Goal: Task Accomplishment & Management: Manage account settings

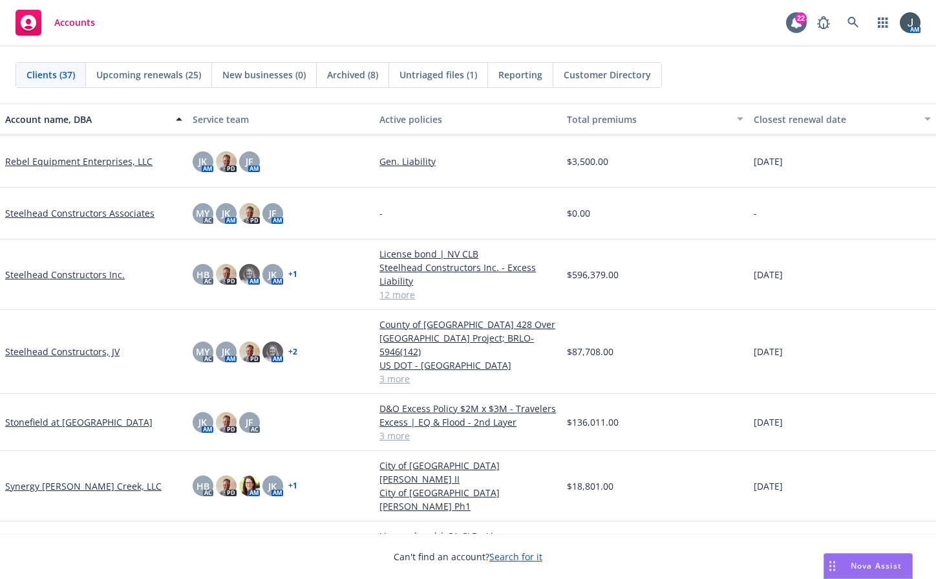
scroll to position [1509, 0]
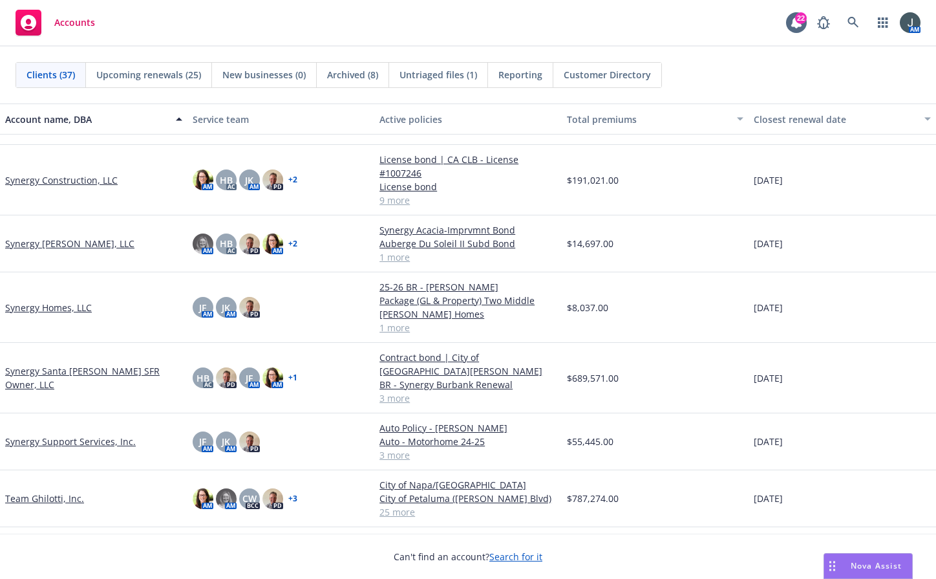
click at [67, 492] on link "Team Ghilotti, Inc." at bounding box center [44, 499] width 79 height 14
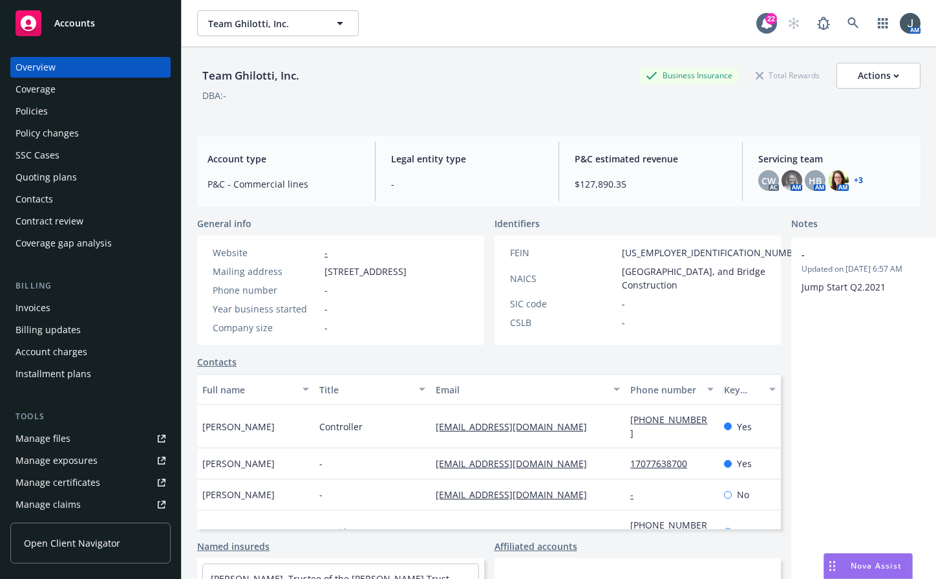
click at [60, 173] on div "Quoting plans" at bounding box center [46, 177] width 61 height 21
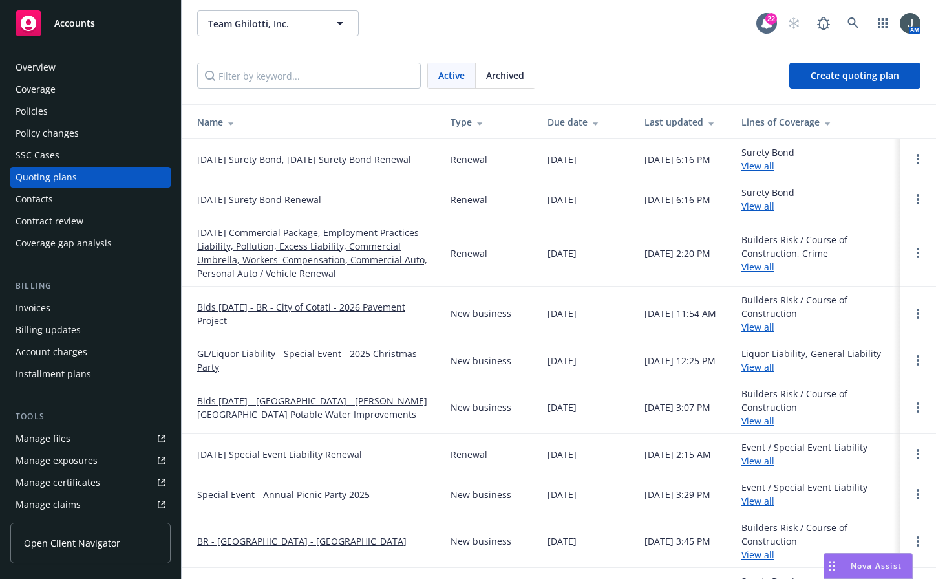
click at [244, 244] on link "[DATE] Commercial Package, Employment Practices Liability, Pollution, Excess Li…" at bounding box center [313, 253] width 233 height 54
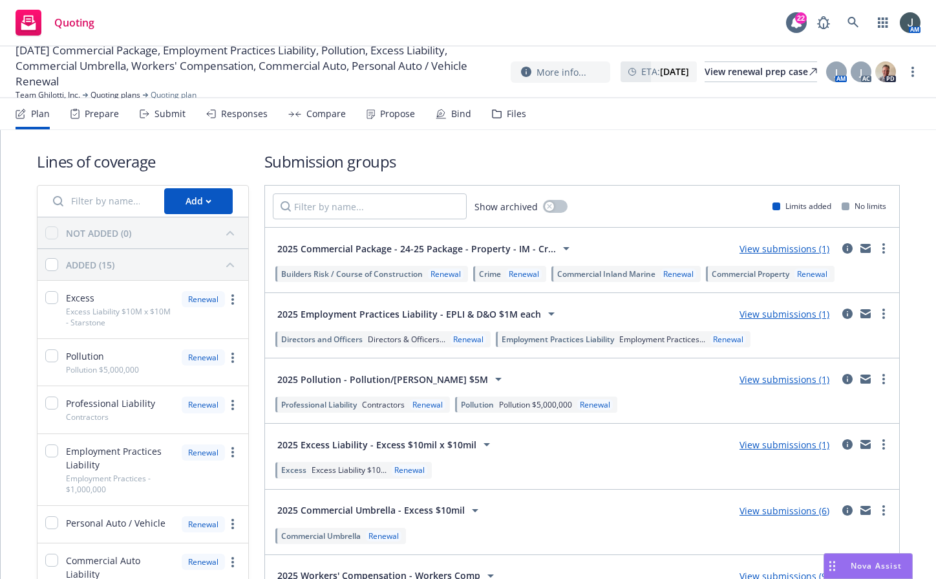
click at [790, 380] on link "View submissions (1)" at bounding box center [785, 379] width 90 height 12
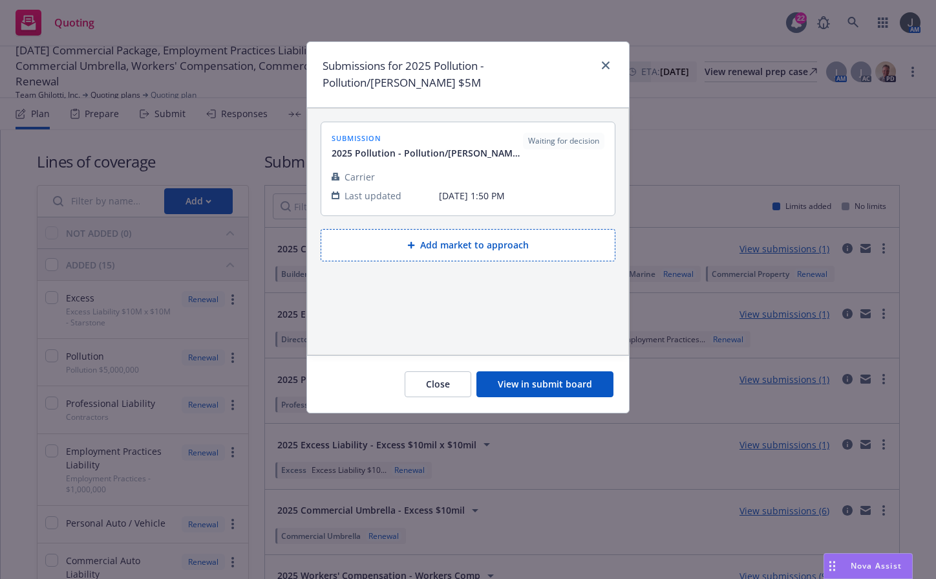
click at [540, 376] on button "View in submit board" at bounding box center [545, 384] width 137 height 26
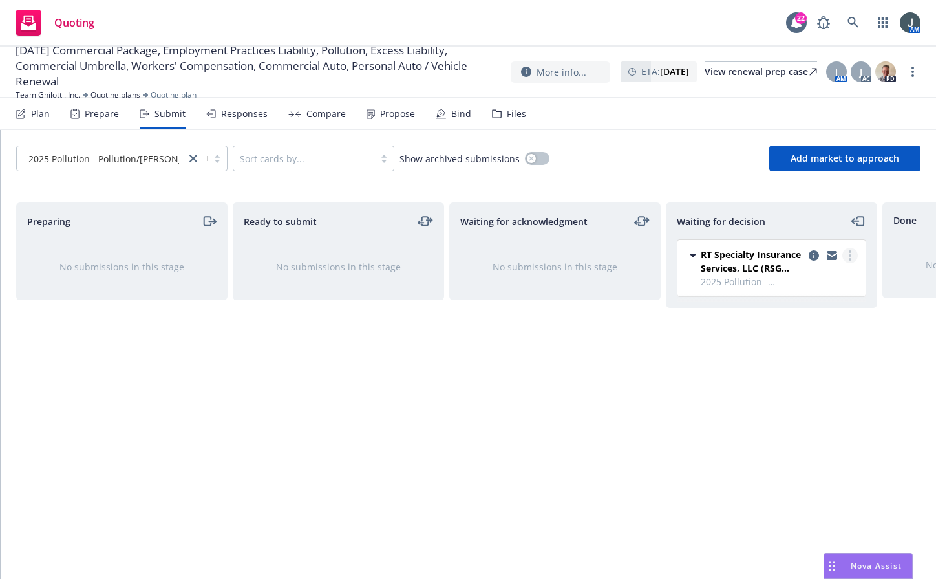
click at [845, 251] on link "more" at bounding box center [851, 256] width 16 height 16
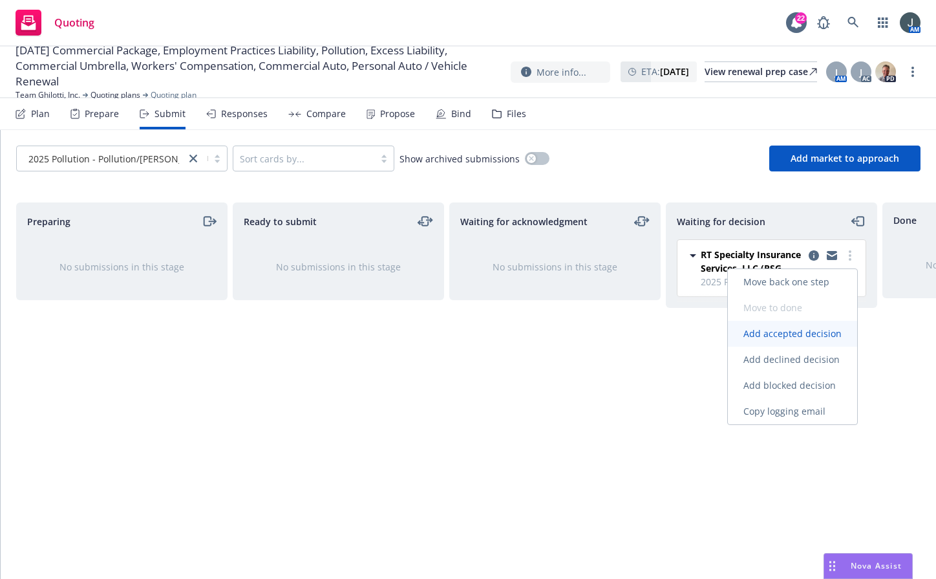
click at [789, 338] on span "Add accepted decision" at bounding box center [792, 333] width 129 height 12
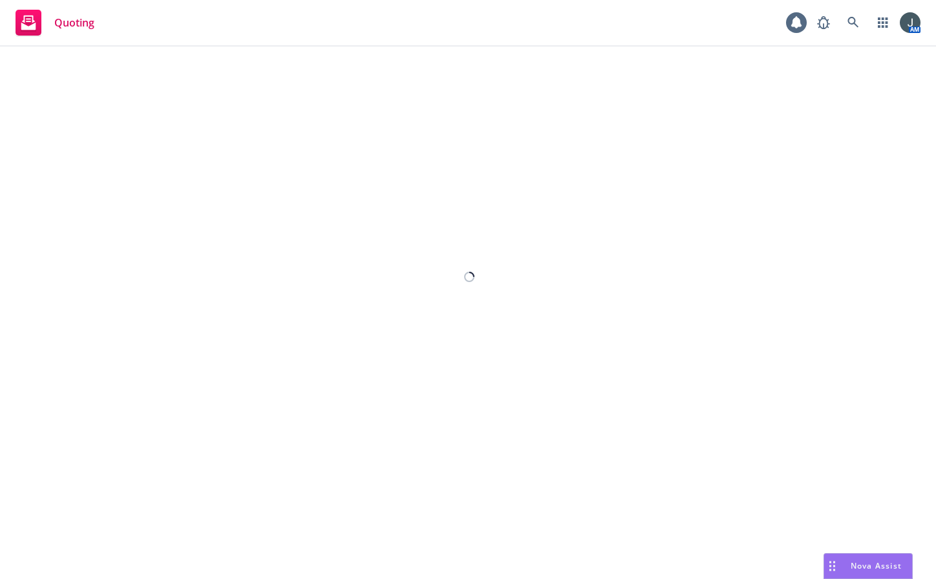
select select "12"
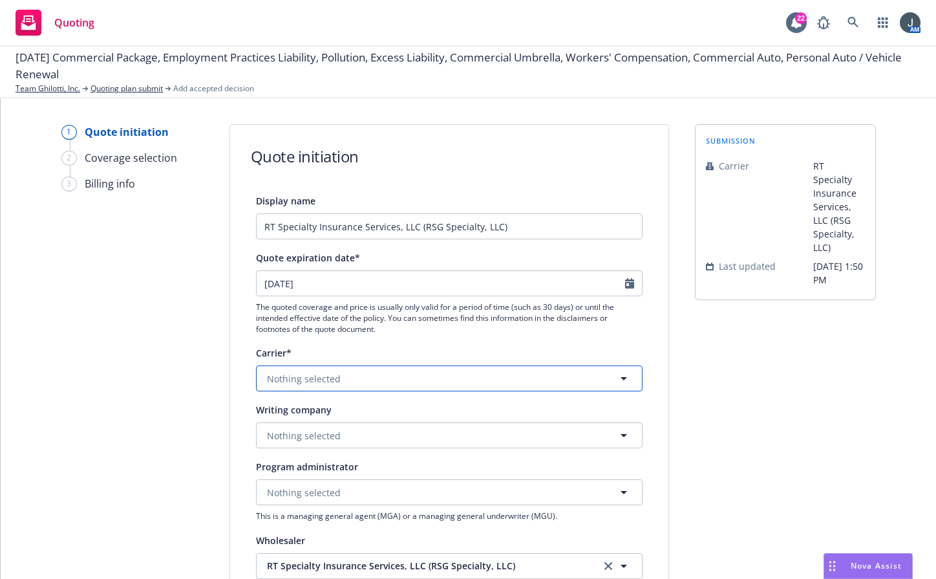
click at [330, 382] on span "Nothing selected" at bounding box center [304, 379] width 74 height 14
click at [283, 435] on span "Nothing selected" at bounding box center [304, 436] width 74 height 14
type input "great american e&"
click at [400, 481] on span "Domestic - 37532" at bounding box center [362, 486] width 184 height 14
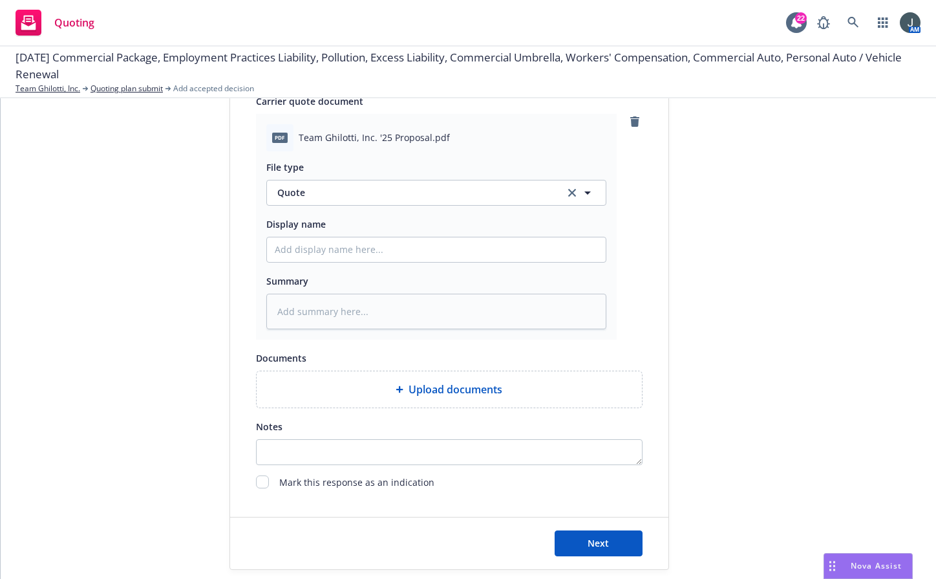
scroll to position [627, 0]
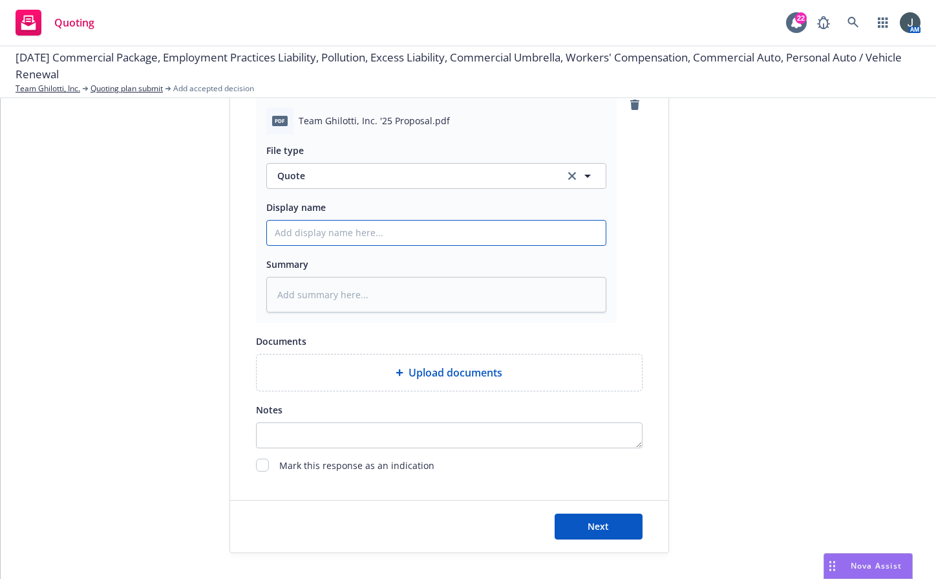
click at [358, 237] on input "Display name" at bounding box center [436, 233] width 339 height 25
type textarea "x"
type input "2"
type textarea "x"
type input "25"
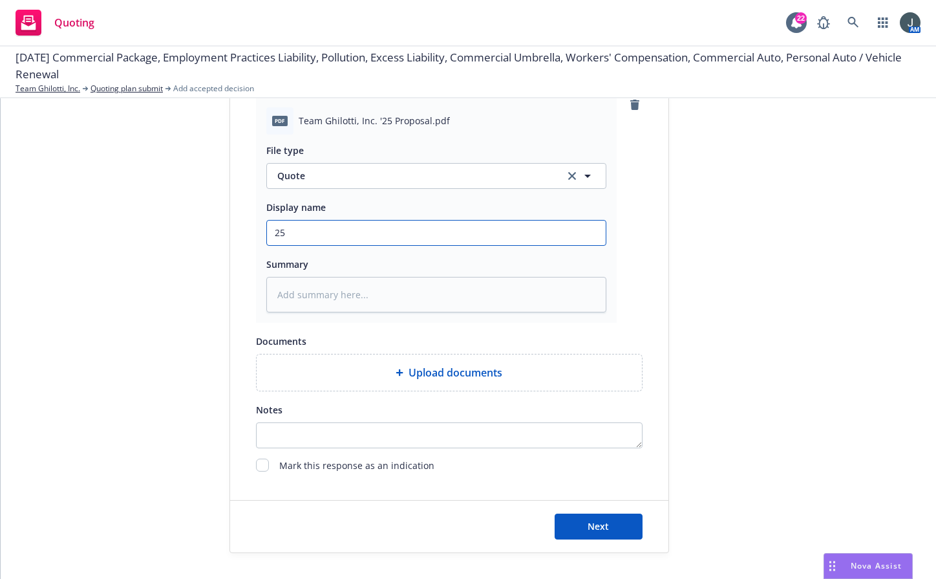
type textarea "x"
type input "25"
type textarea "x"
type input "25"
type textarea "x"
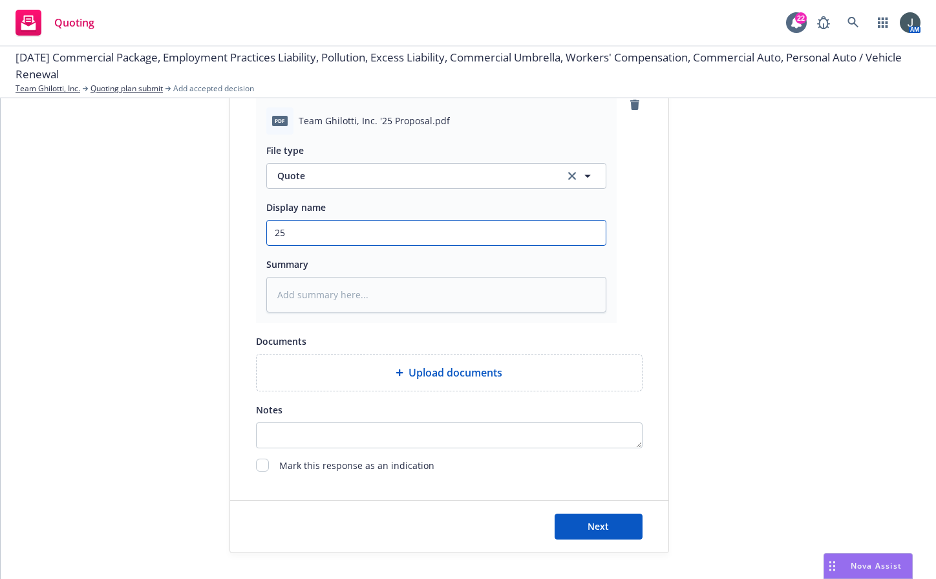
type input "25-"
type textarea "x"
type input "25-2"
type textarea "x"
type input "25-26"
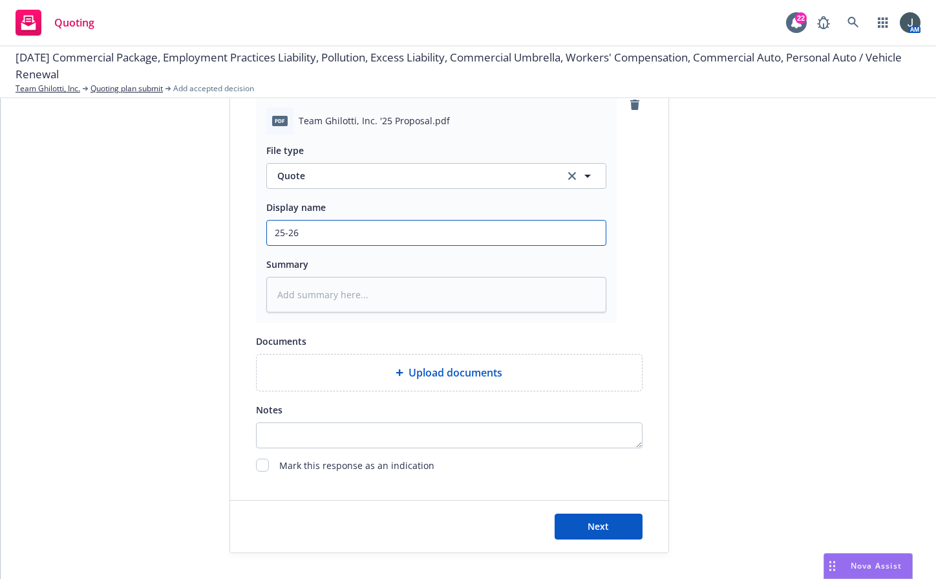
type textarea "x"
type input "25-26"
type textarea "x"
type input "25-26 P"
type textarea "x"
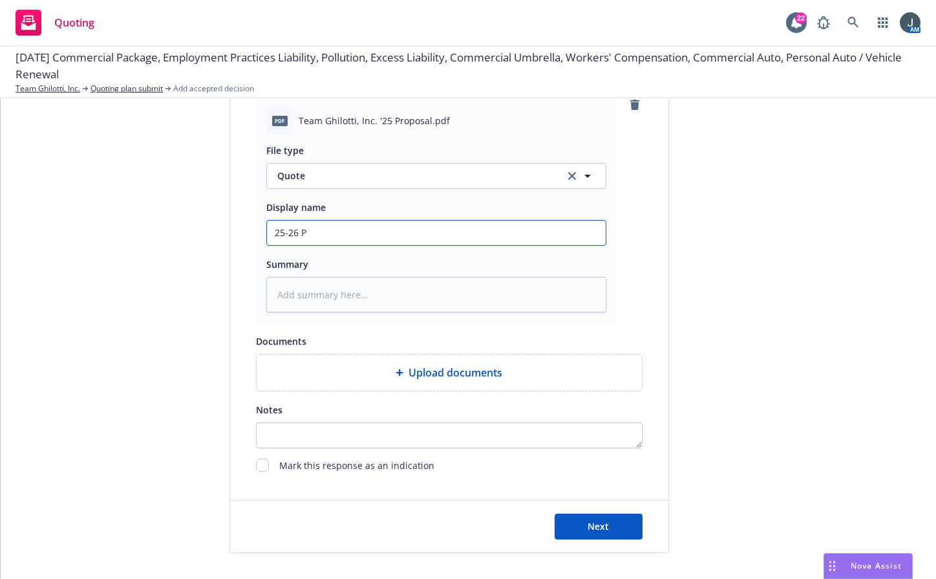
type input "25-26 Po"
type textarea "x"
type input "25-26 Pol"
type textarea "x"
type input "25-26 Poll"
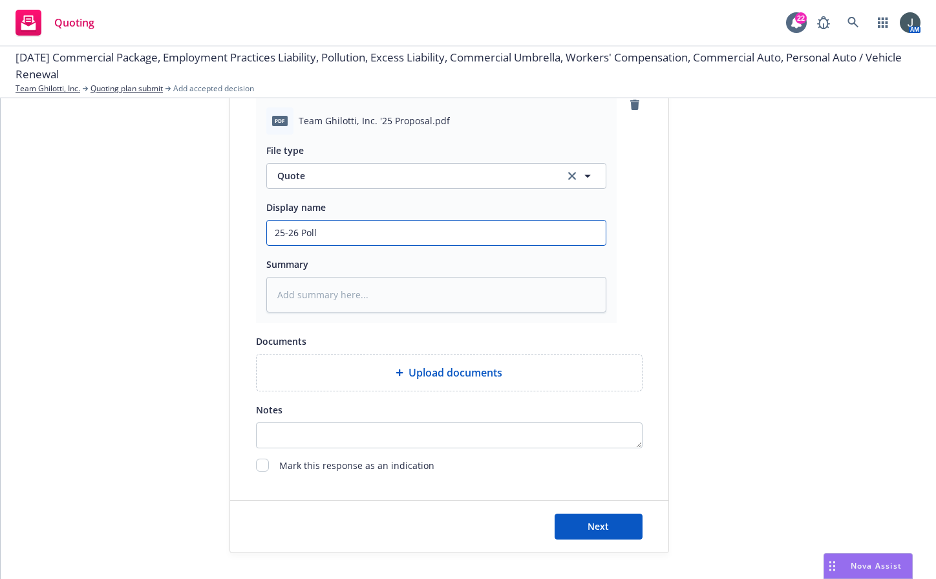
type textarea "x"
type input "25-26 Poll"
type textarea "x"
type input "25-26 Poll P"
type textarea "x"
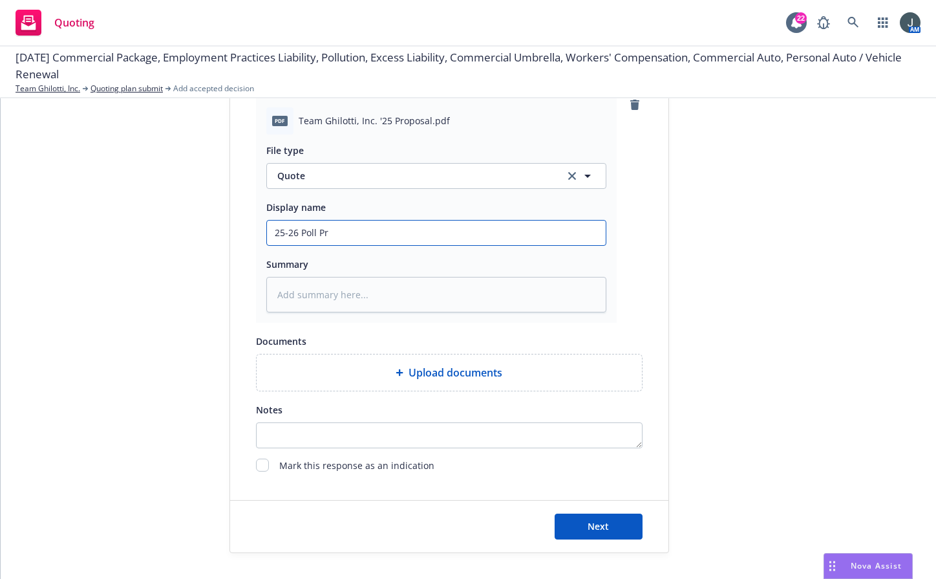
type input "25-26 Poll Pro"
type textarea "x"
type input "25-26 Poll Prof"
type textarea "x"
type input "25-26 Poll Prof"
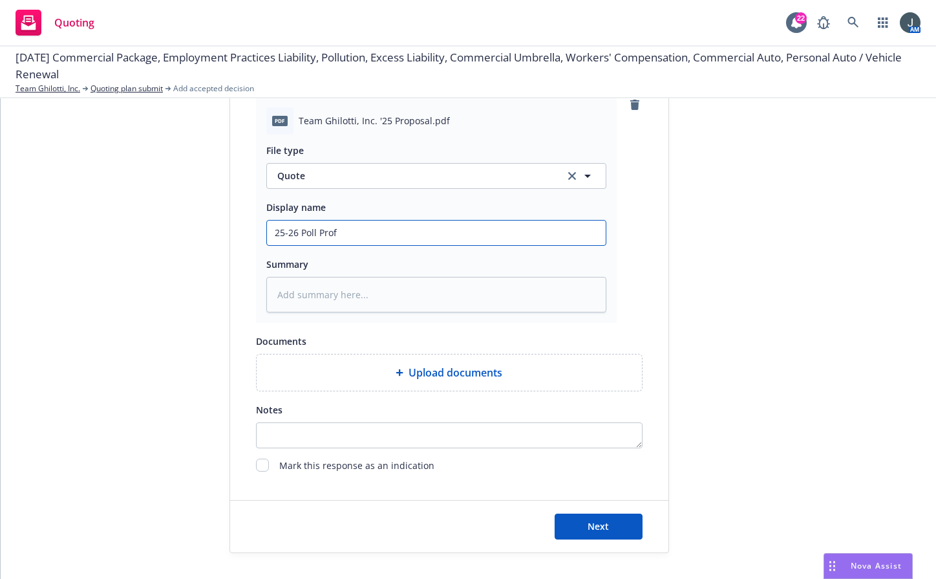
type textarea "x"
type input "25-26 Poll Prof Q"
type textarea "x"
type input "25-26 Poll Prof Qu"
type textarea "x"
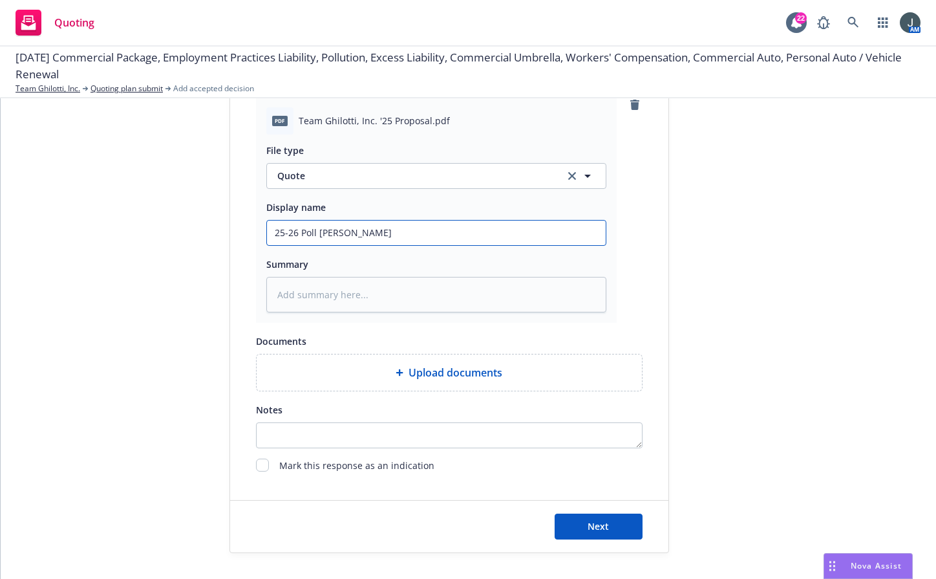
type input "25-26 Poll Prof Quo"
type textarea "x"
type input "25-26 Poll Prof Quot"
type textarea "x"
type input "25-26 Poll Prof Quote"
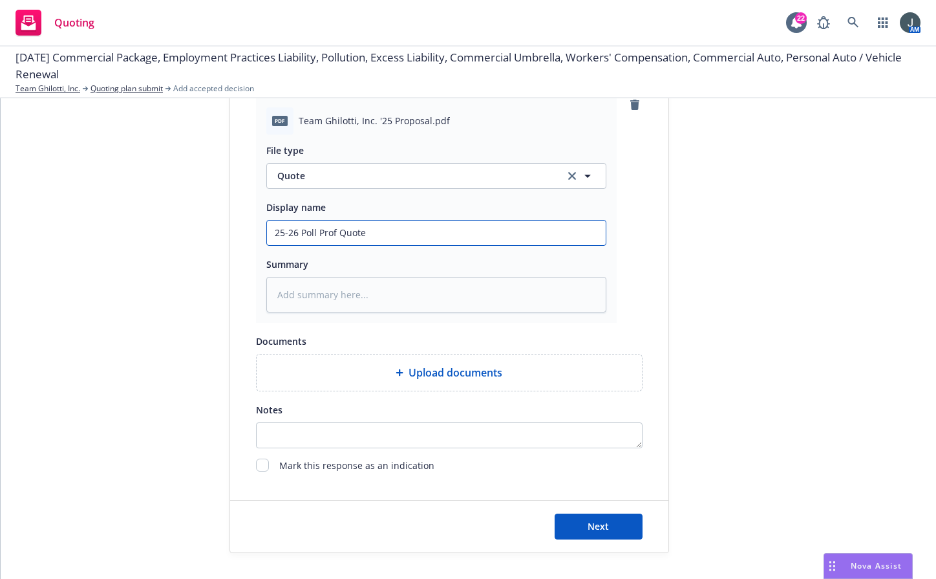
type textarea "x"
type input "25-26 Poll Prof Quote"
type textarea "x"
type input "25-26 Poll Prof Quote $"
type textarea "x"
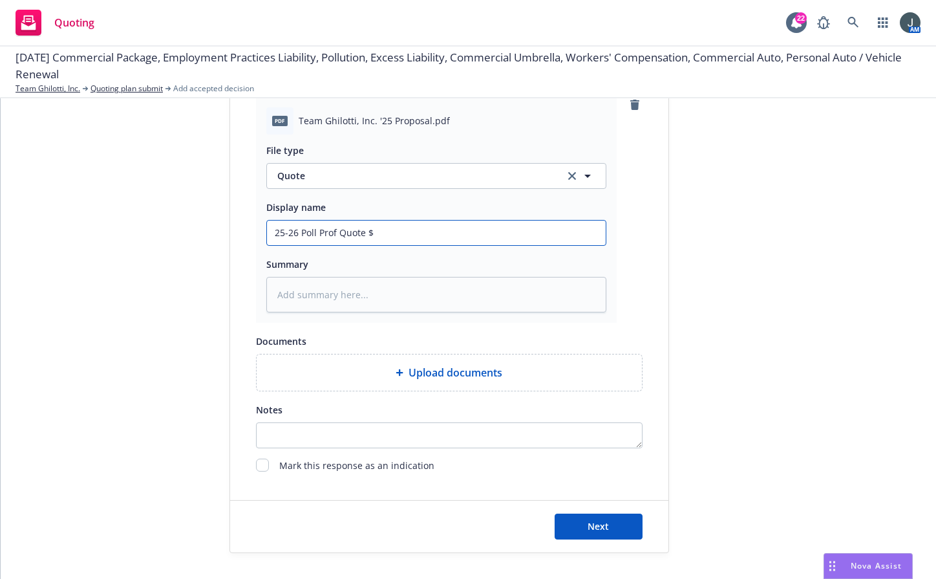
type input "25-26 Poll Prof Quote $5"
type textarea "x"
type input "25-26 Poll Prof Quote $5M"
type textarea "x"
type input "25-26 Poll Prof Quote $5M/"
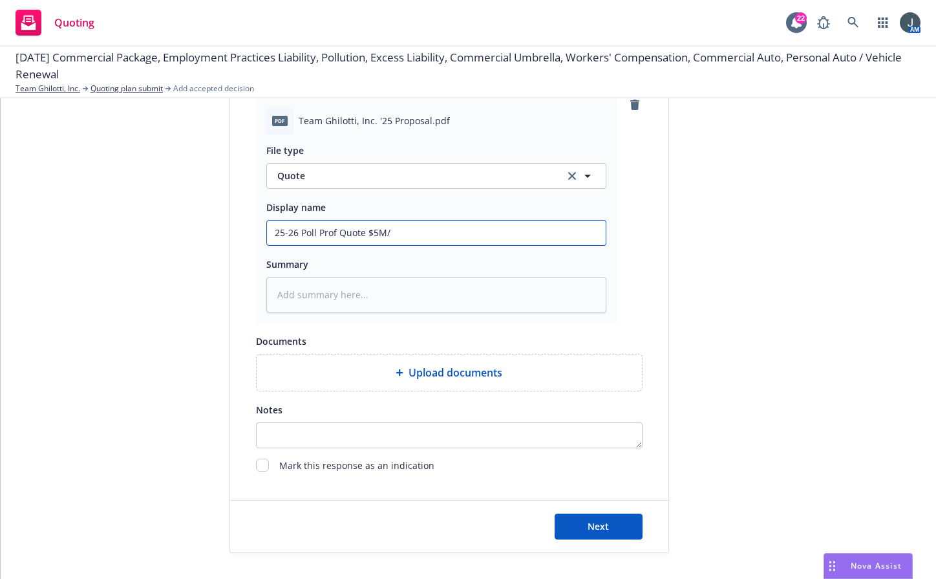
type textarea "x"
type input "25-26 Poll Prof Quote $5M/$"
type textarea "x"
type input "25-26 Poll Prof Quote $5M/$5"
type textarea "x"
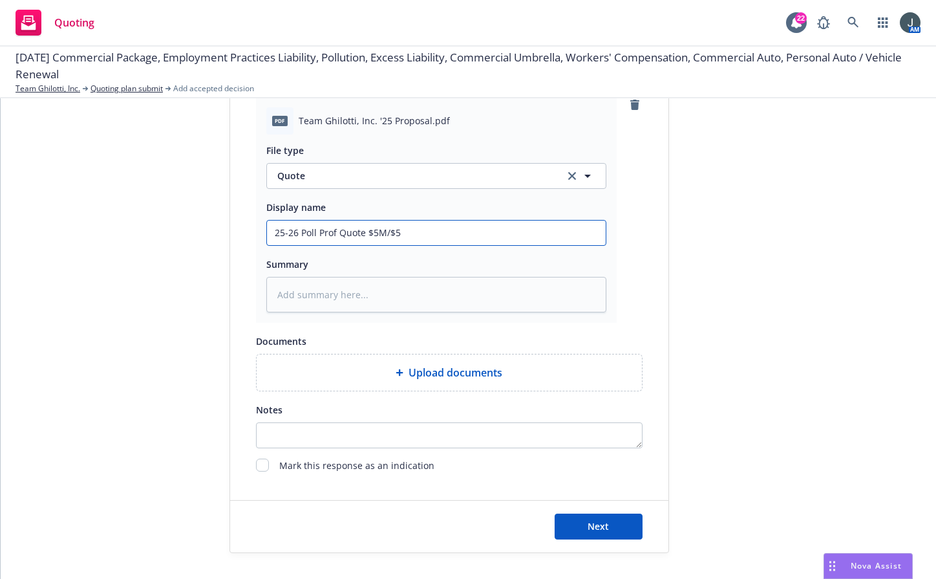
type input "25-26 Poll Prof Quote $5M/$5M"
type textarea "x"
type input "25-26 Poll Prof Quote $5M/$5M"
type textarea "x"
type input "25-26 Poll Prof Quote $5M/$5M -"
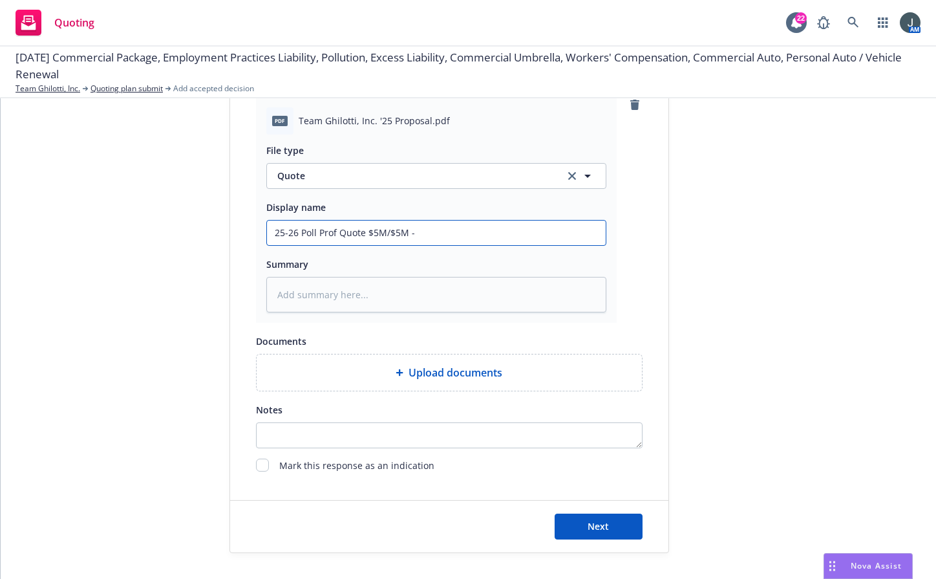
type textarea "x"
type input "25-26 Poll Prof Quote $5M/$5M -"
type textarea "x"
type input "25-26 Poll Prof Quote $5M/$5M - G"
type textarea "x"
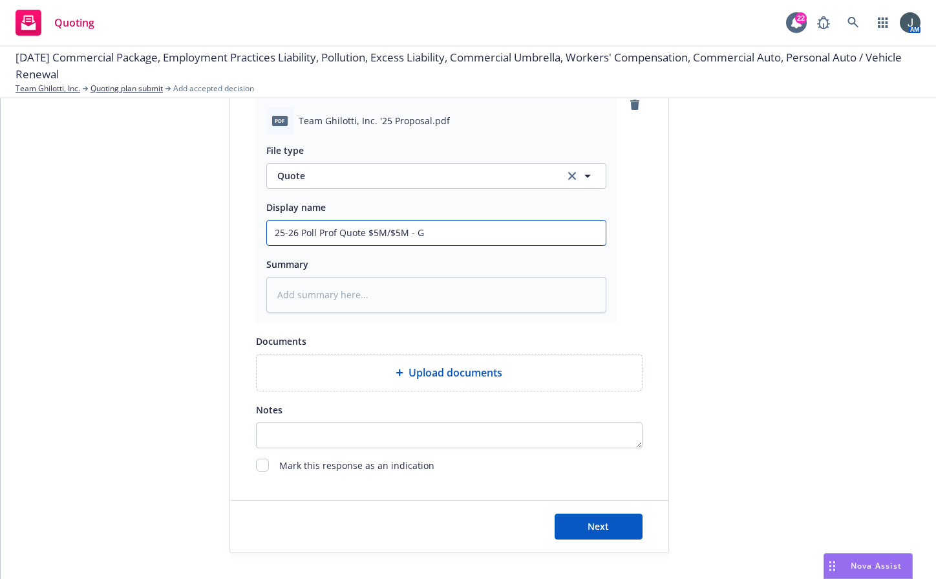
type input "25-26 Poll Prof Quote $5M/$5M - Gr"
type textarea "x"
type input "25-26 Poll Prof Quote $5M/$5M - Gre"
type textarea "x"
type input "25-26 Poll Prof Quote $5M/$5M - Grea"
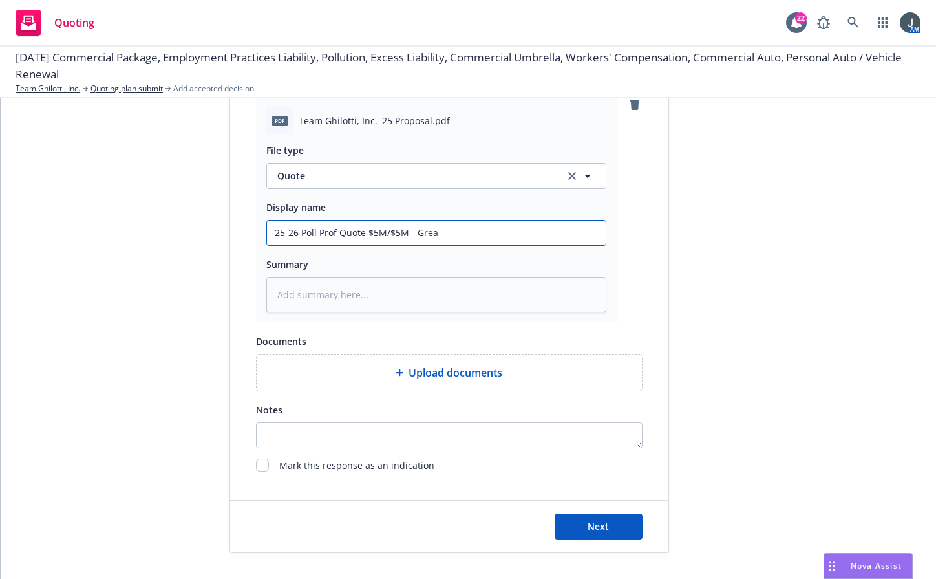
type textarea "x"
type input "25-26 Poll Prof Quote $5M/$5M - Greas"
type textarea "x"
type input "25-26 Poll Prof Quote $5M/$5M - Greast"
type textarea "x"
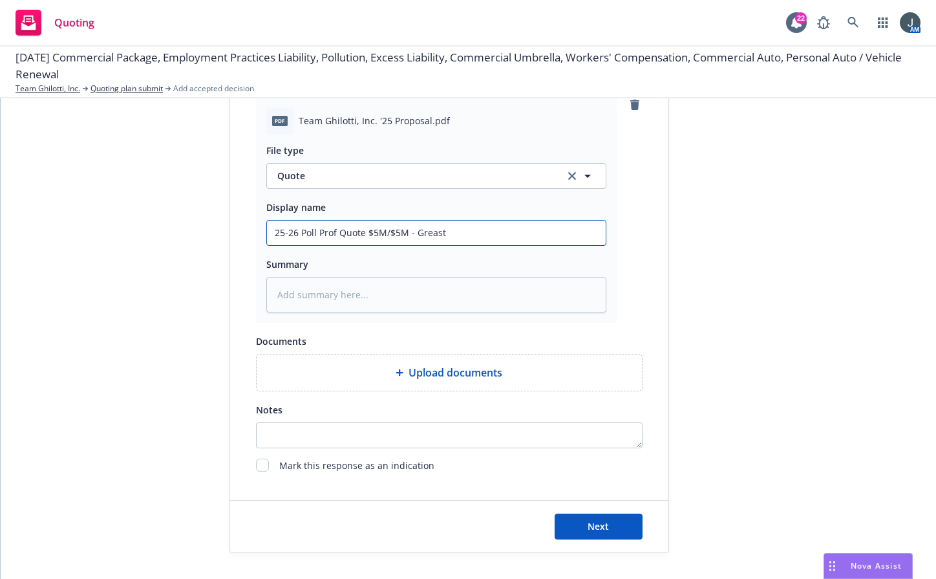
type input "25-26 Poll Prof Quote $5M/$5M - Greast"
type textarea "x"
type input "25-26 Poll Prof Quote $5M/$5M - Greast"
type textarea "x"
type input "25-26 Poll Prof Quote $5M/$5M - Greas"
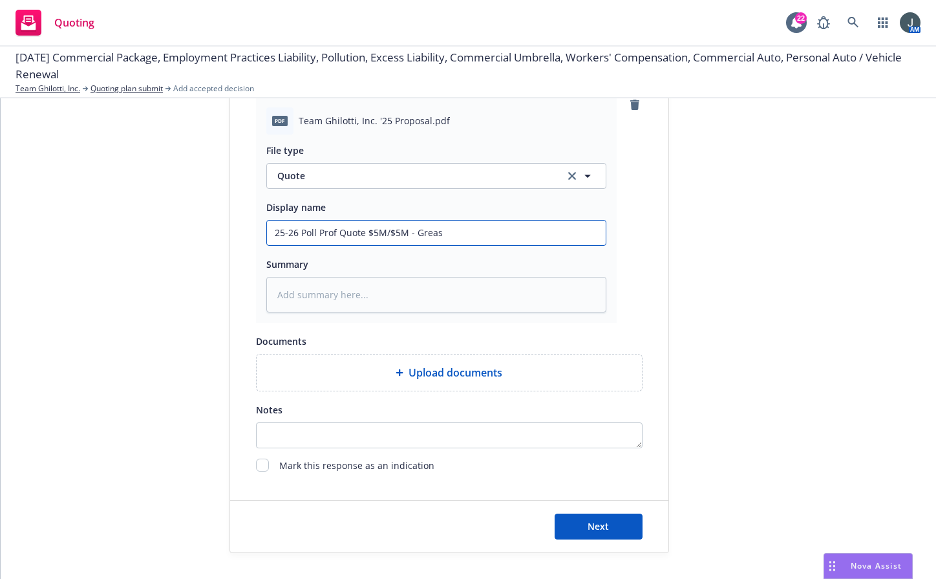
type textarea "x"
type input "25-26 Poll Prof Quote $5M/$5M - Grea"
type textarea "x"
type input "25-26 Poll Prof Quote $5M/$5M - Great"
type textarea "x"
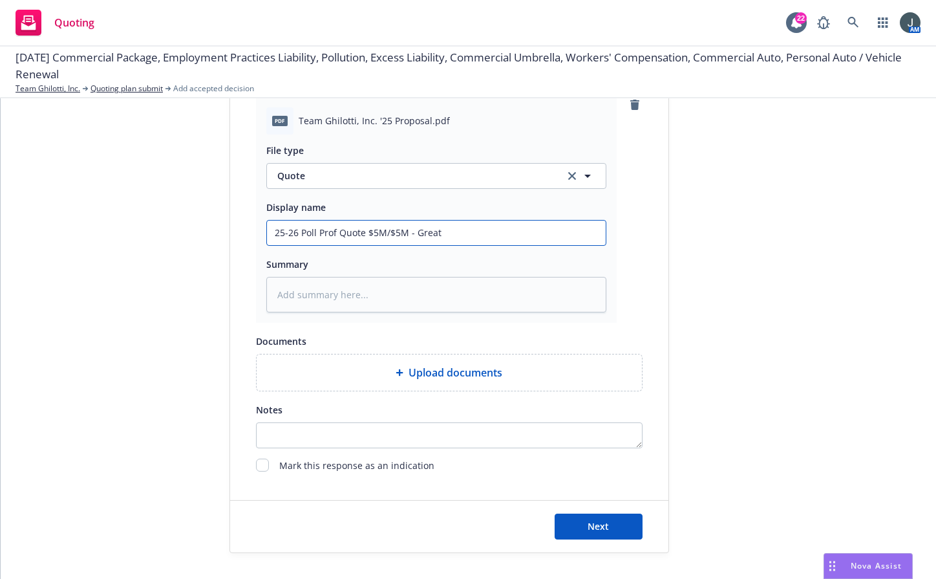
type input "25-26 Poll Prof Quote $5M/$5M - Great"
type textarea "x"
type input "25-26 Poll Prof Quote $5M/$5M - Great A"
type textarea "x"
type input "25-26 Poll Prof Quote $5M/$5M - Great Am"
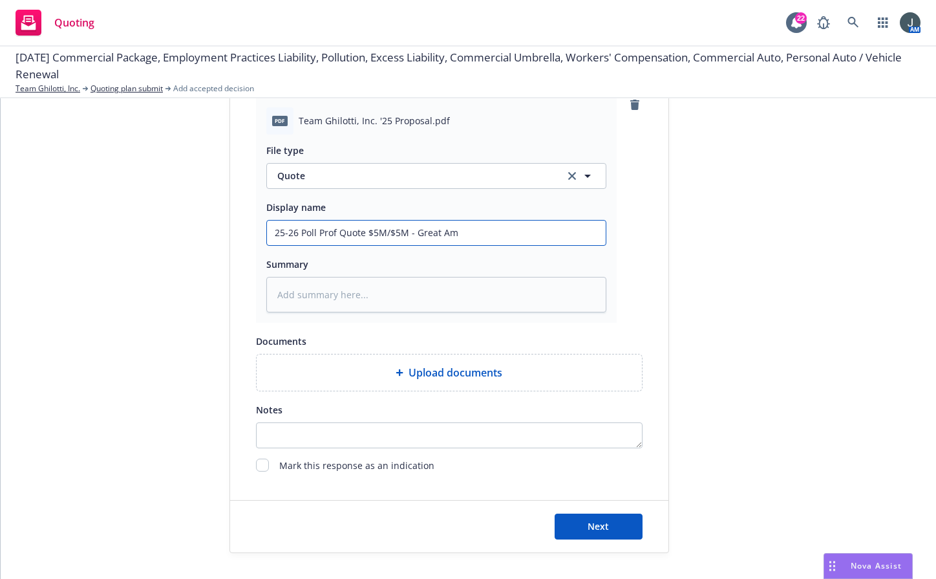
type textarea "x"
type input "25-26 Poll Prof Quote $5M/$5M - Great Ame"
type textarea "x"
type input "25-26 Poll Prof Quote $5M/$5M - Great Amer"
type textarea "x"
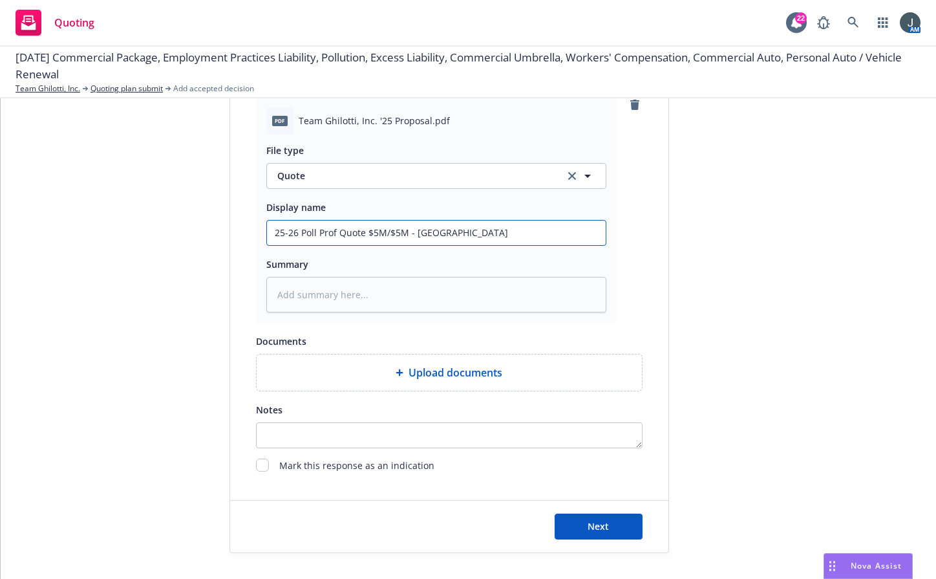
type input "25-26 Poll Prof Quote $5M/$5M - Great Ameri"
type textarea "x"
type input "25-26 Poll Prof Quote $5M/$5M - Great America"
type textarea "x"
type input "25-26 Poll Prof Quote $5M/$5M - Great American"
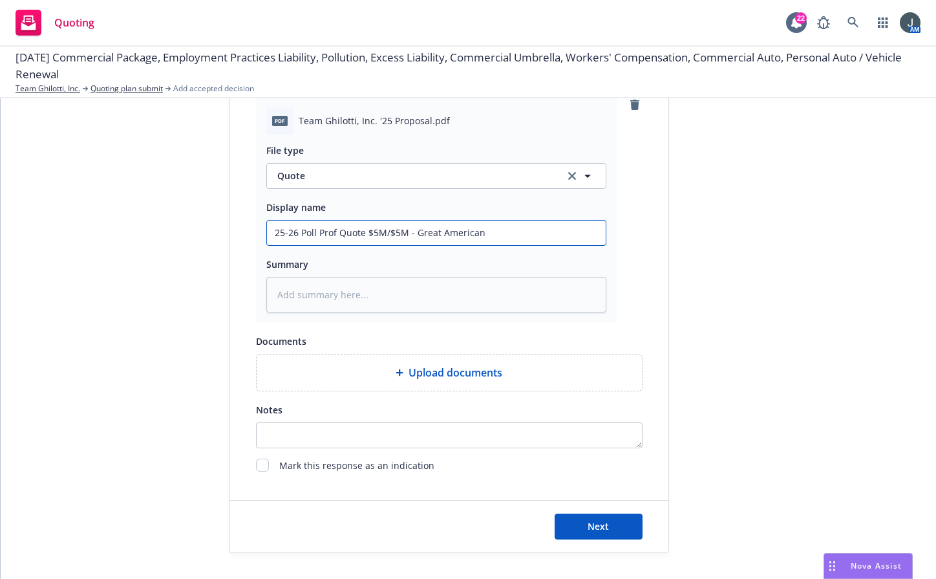
type textarea "x"
type input "25-26 Poll Prof Quote $5M/$5M - Great American/"
type textarea "x"
type input "25-26 Poll Prof Quote $5M/$5M - Great American/R"
type textarea "x"
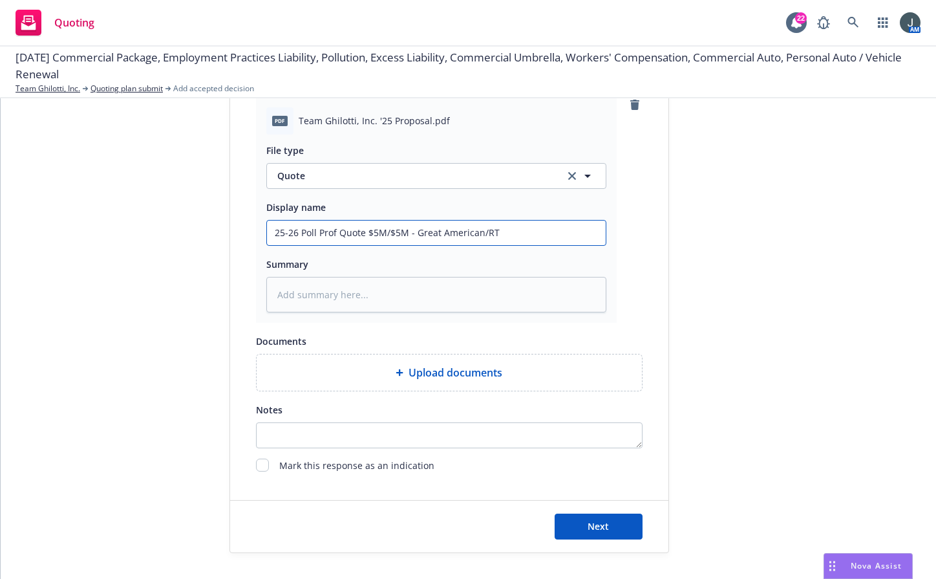
drag, startPoint x: 539, startPoint y: 233, endPoint x: 109, endPoint y: 233, distance: 430.1
click at [109, 233] on div "1 Quote initiation 2 Coverage selection 3 Billing info Quote initiation Display…" at bounding box center [468, 25] width 905 height 1055
type input "25-26 Poll Prof Quote $5M/$5M - Great American/RT"
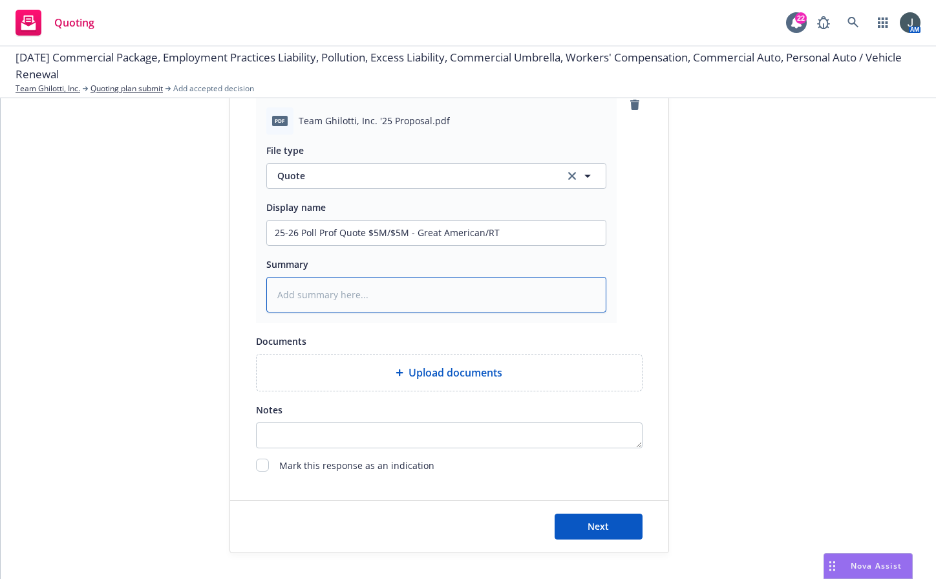
click at [301, 307] on textarea at bounding box center [436, 295] width 340 height 36
paste textarea "25-26 Poll Prof Quote $5M/$5M - Great American/RT"
type textarea "x"
type textarea "25-26 Poll Prof Quote $5M/$5M - Great American/RT"
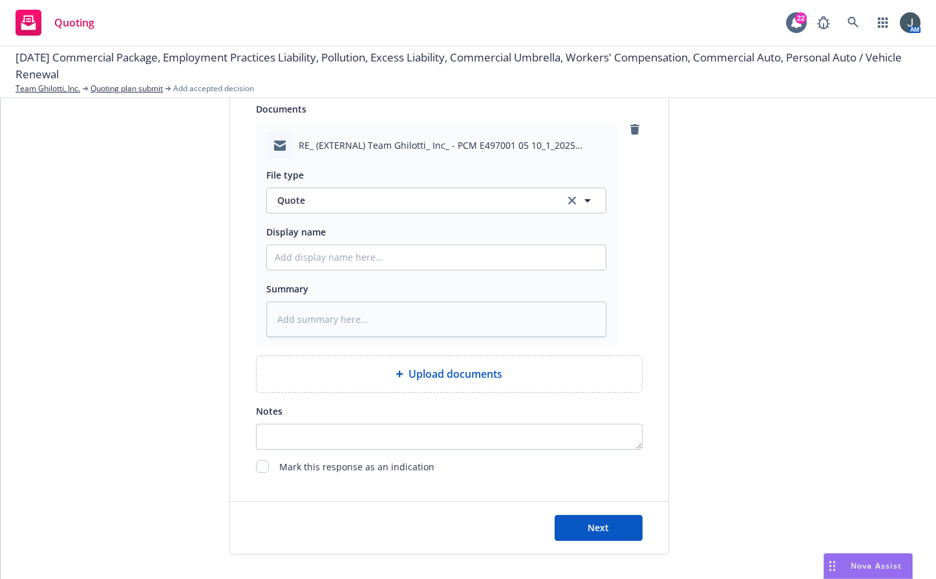
scroll to position [860, 0]
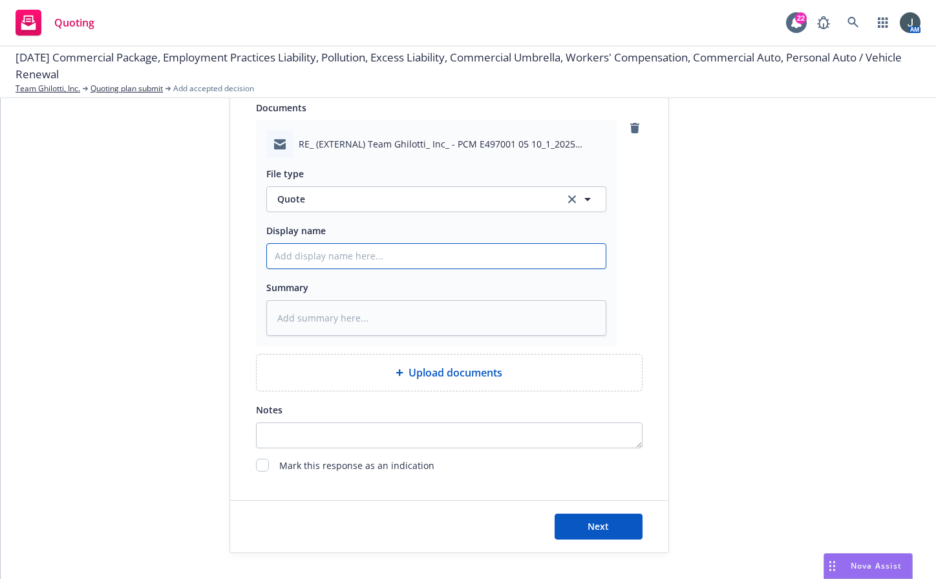
paste input "25-26 Poll Prof Quote $5M/$5M - Great American/RT"
type textarea "x"
type input "25-26 Poll Prof Quote $5M/$5M - Great American/RT"
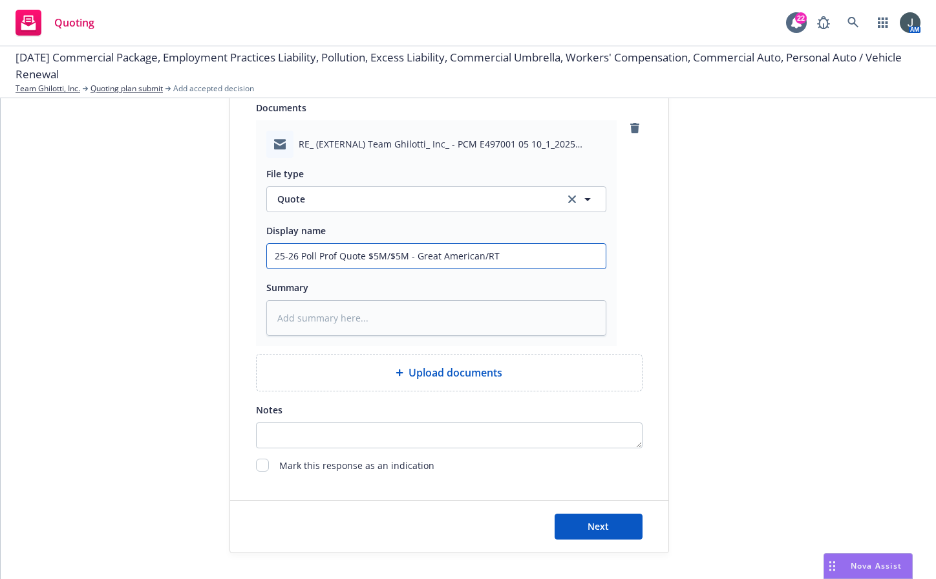
type textarea "x"
type input "E25-26 Poll Prof Quote $5M/$5M - Great American/RT"
type textarea "x"
type input "EM25-26 Poll Prof Quote $5M/$5M - Great American/RT"
type textarea "x"
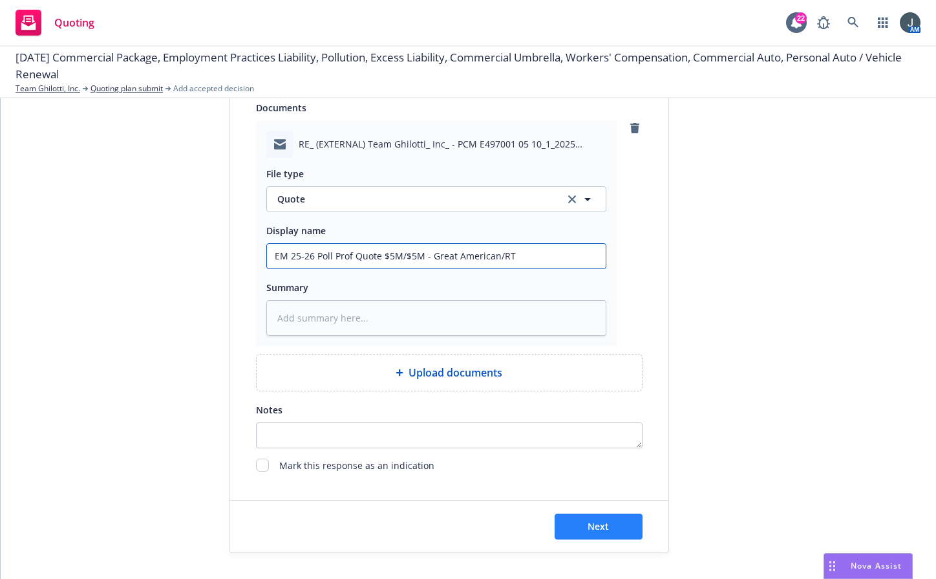
type input "EM 25-26 Poll Prof Quote $5M/$5M - Great American/RT"
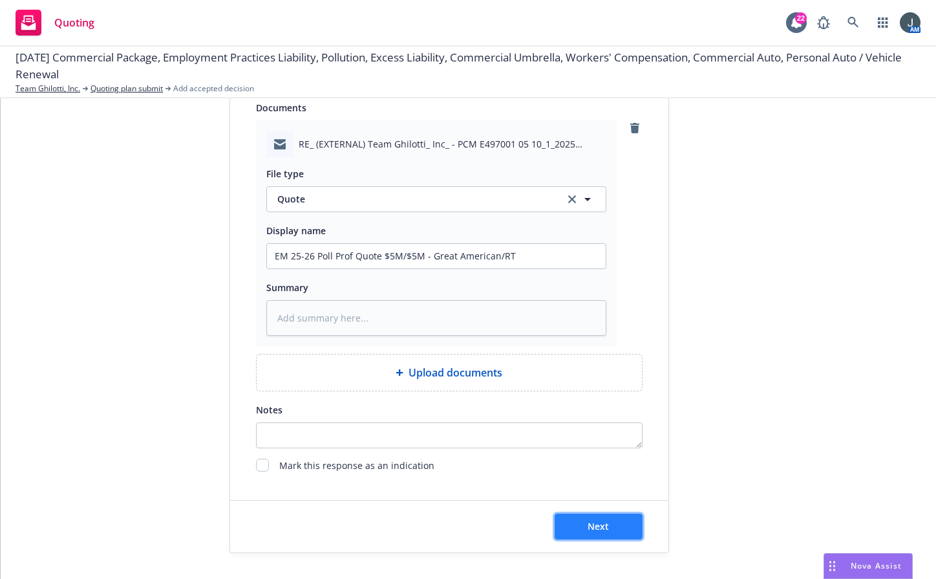
click at [598, 531] on span "Next" at bounding box center [598, 526] width 21 height 12
type textarea "x"
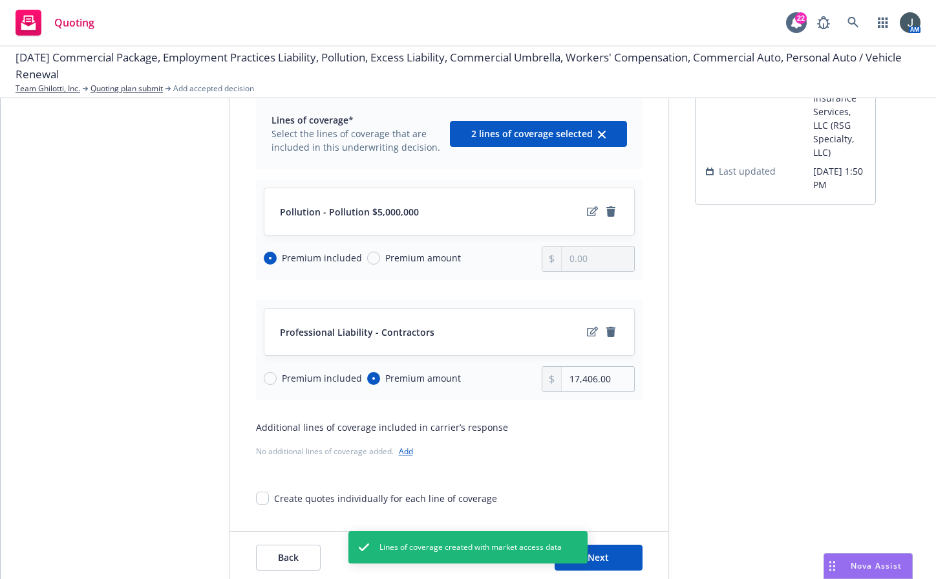
scroll to position [126, 0]
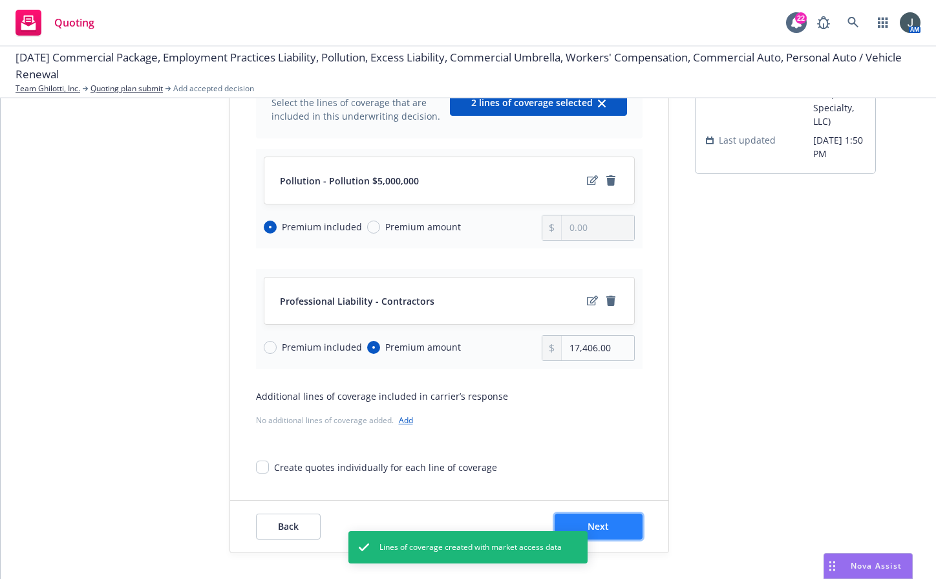
click at [616, 522] on button "Next" at bounding box center [599, 526] width 88 height 26
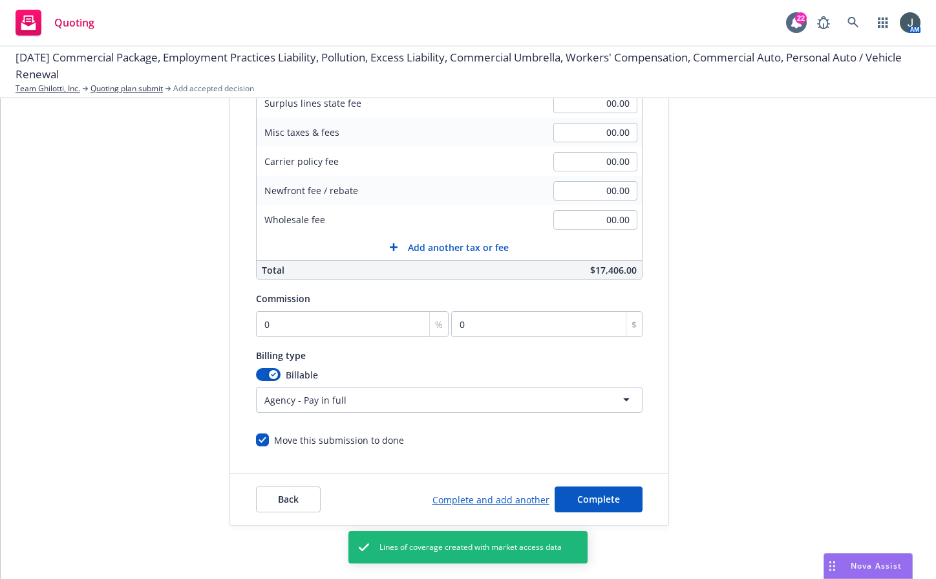
scroll to position [49, 0]
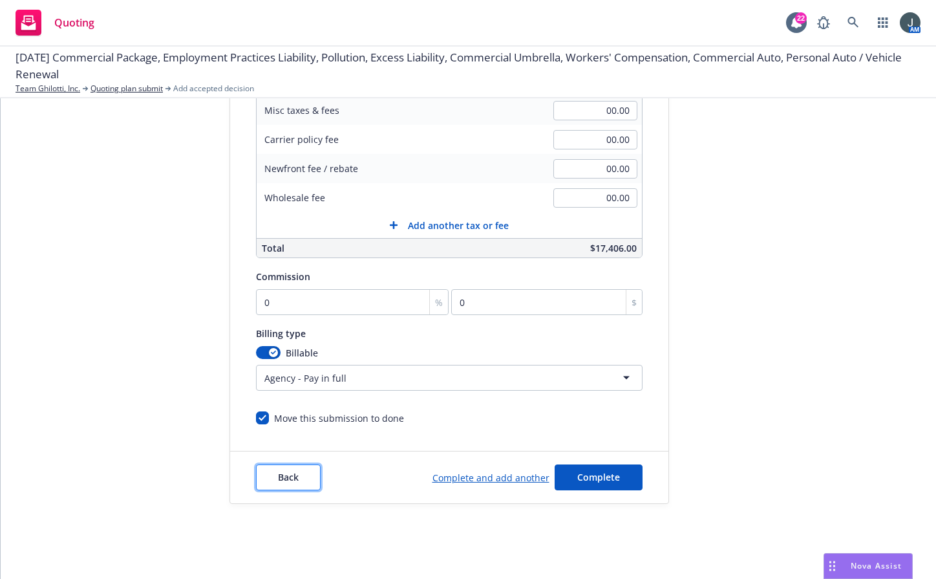
click at [280, 476] on span "Back" at bounding box center [288, 477] width 21 height 12
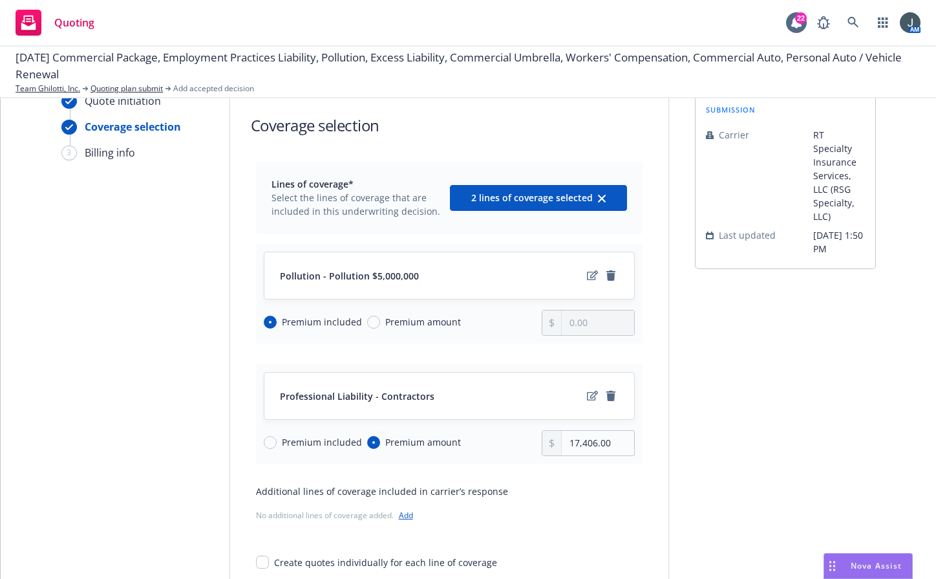
scroll to position [0, 0]
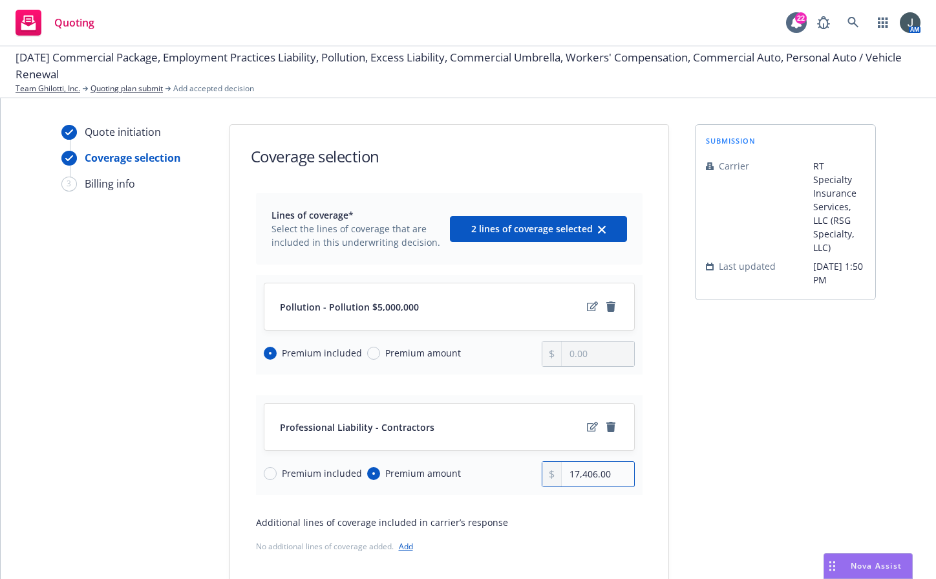
click at [615, 473] on input "17,406.00" at bounding box center [598, 474] width 72 height 25
drag, startPoint x: 615, startPoint y: 473, endPoint x: 493, endPoint y: 462, distance: 122.7
click at [493, 462] on div "Premium included Premium amount 17,406.00" at bounding box center [449, 474] width 371 height 26
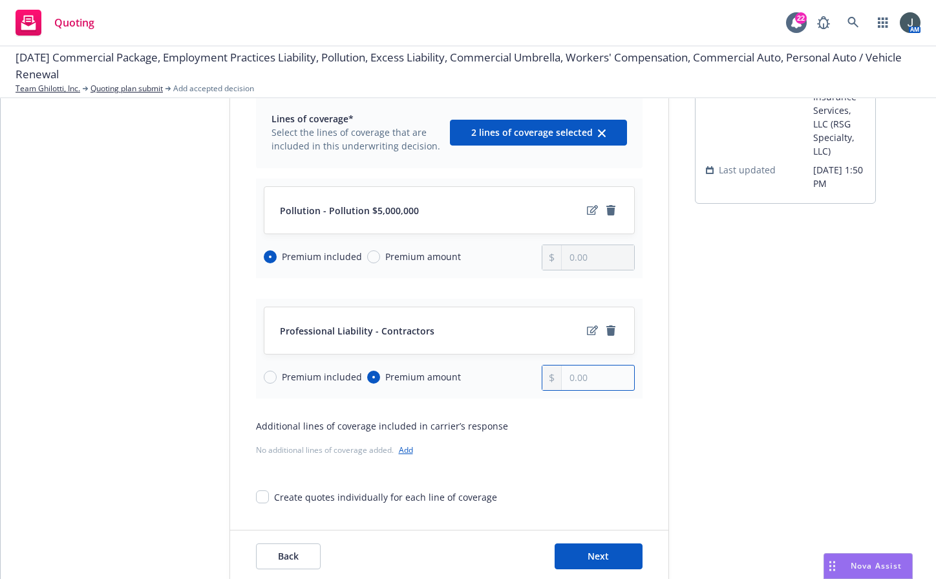
scroll to position [126, 0]
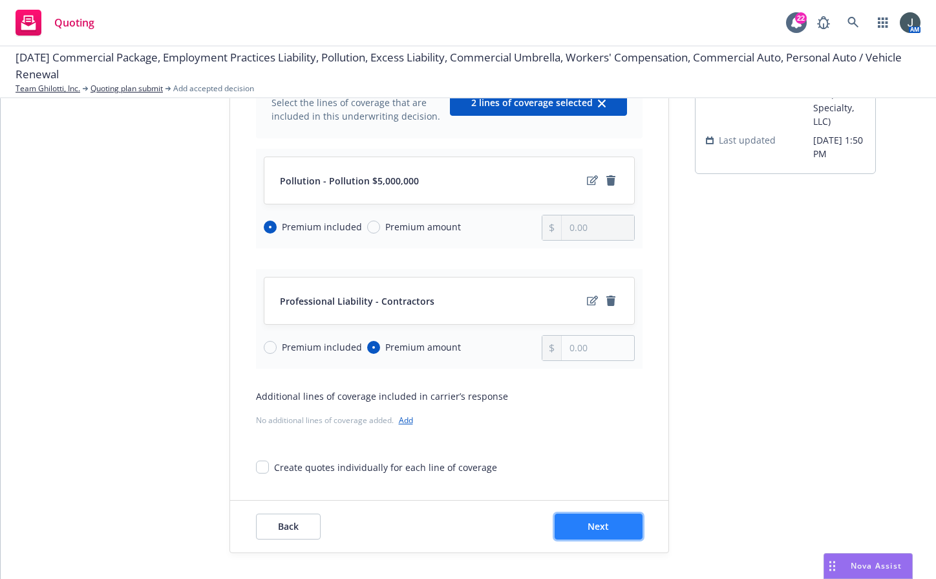
click at [574, 528] on button "Next" at bounding box center [599, 526] width 88 height 26
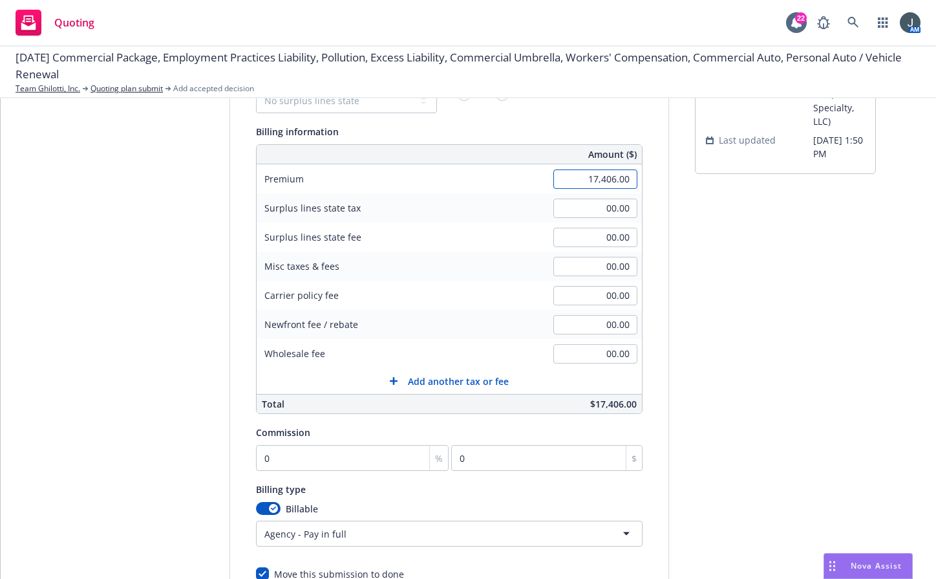
click at [569, 181] on input "17,406.00" at bounding box center [596, 178] width 84 height 19
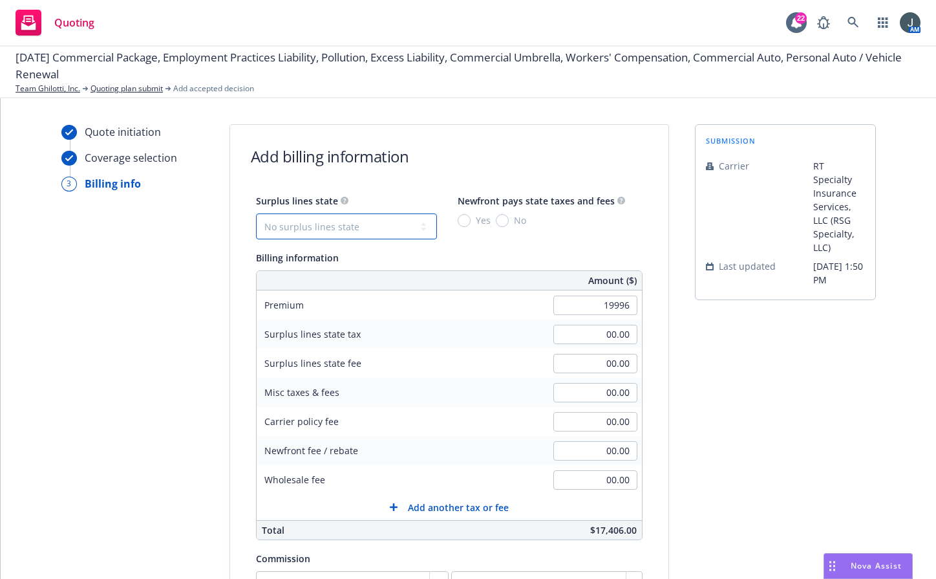
type input "19,996.00"
click at [400, 225] on select "No surplus lines state Alaska Alabama Arkansas Arizona California Colorado Conn…" at bounding box center [346, 226] width 181 height 26
select select "CA"
click at [256, 213] on select "No surplus lines state Alaska Alabama Arkansas Arizona California Colorado Conn…" at bounding box center [346, 226] width 181 height 26
type input "599.88"
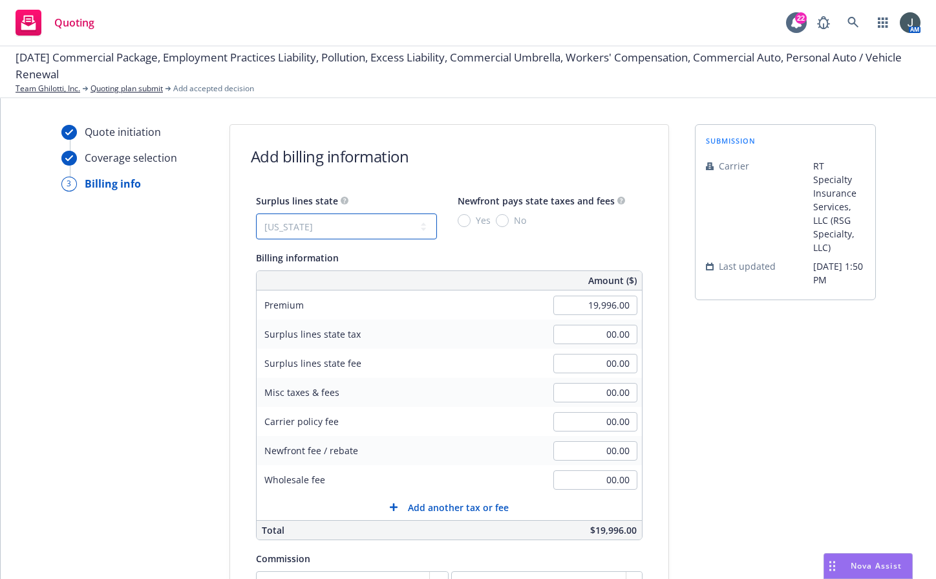
type input "35.99"
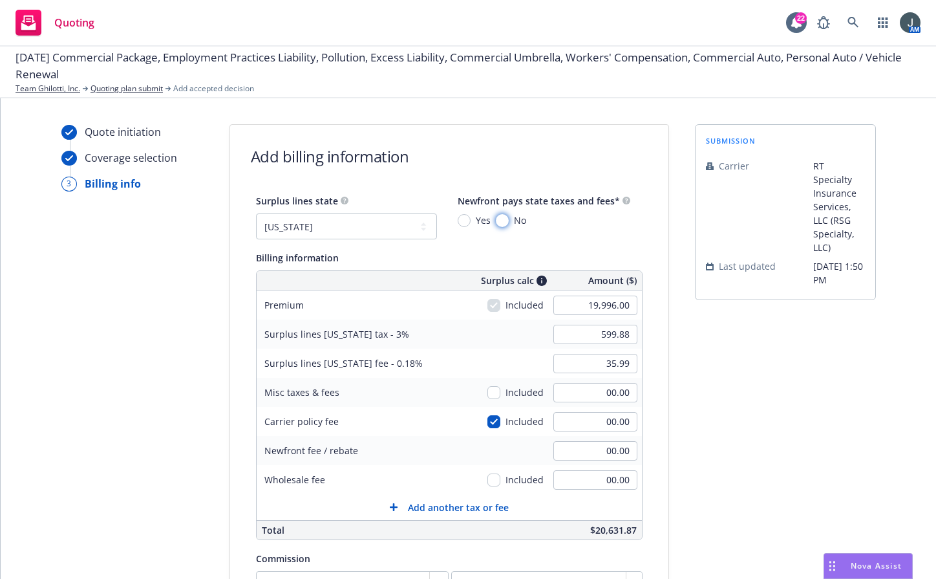
click at [496, 221] on input "No" at bounding box center [502, 220] width 13 height 13
radio input "true"
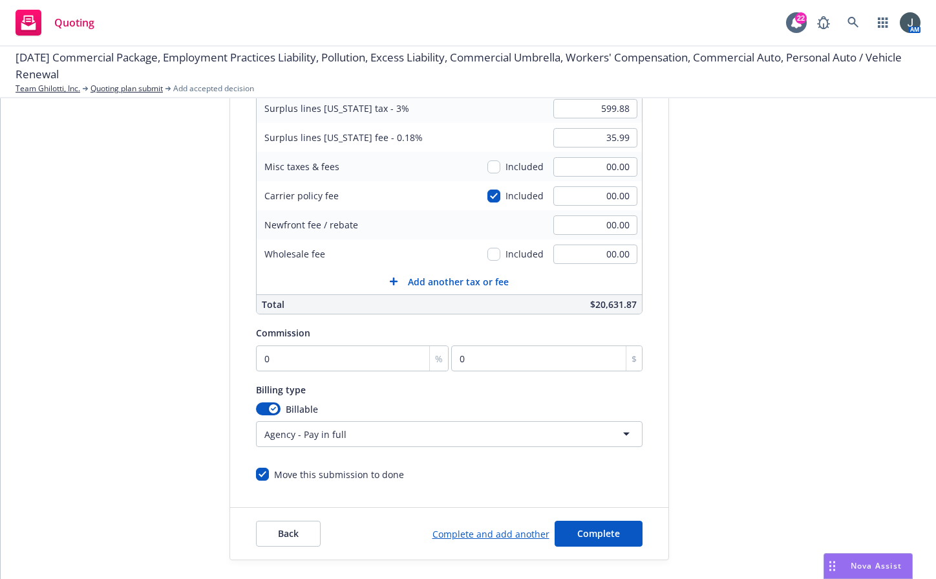
scroll to position [233, 0]
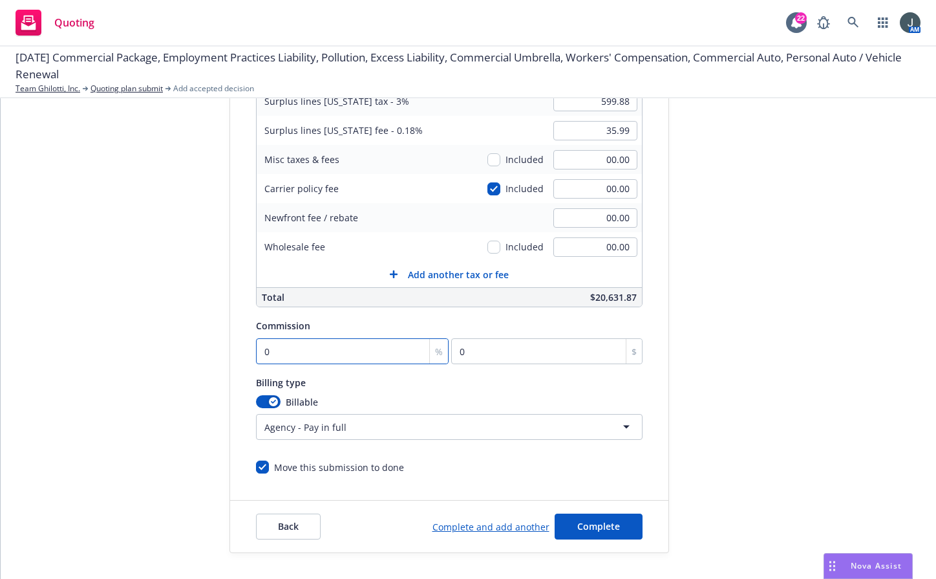
click at [318, 356] on input "0" at bounding box center [352, 351] width 193 height 26
type input "1"
type input "199.96"
type input "11"
type input "2199.56"
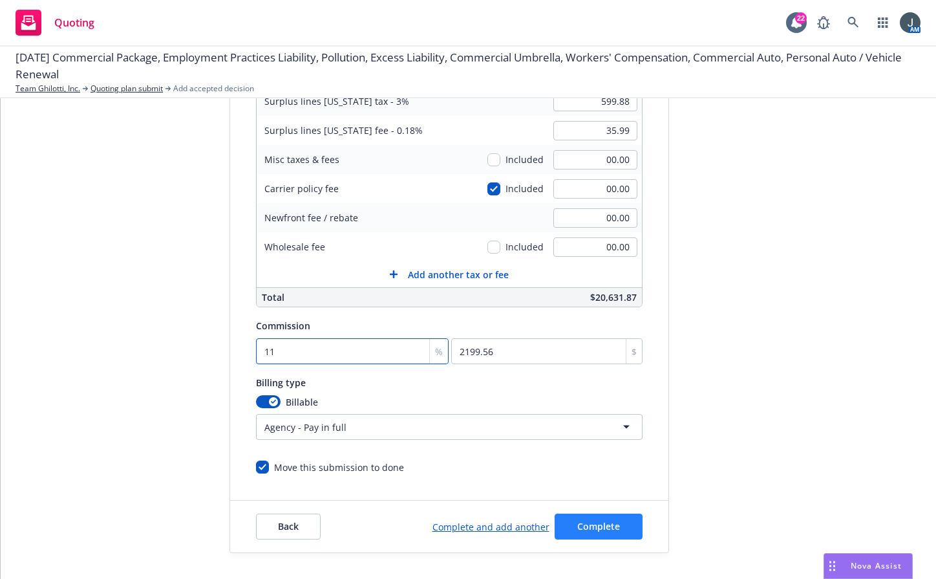
type input "11"
click at [578, 521] on span "Complete" at bounding box center [599, 526] width 43 height 12
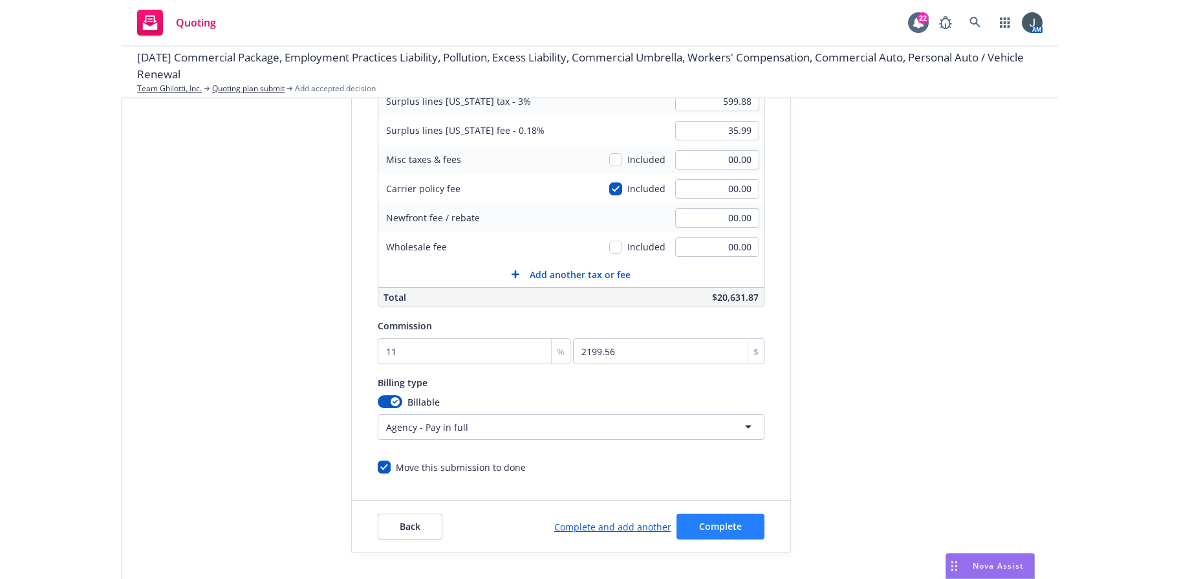
scroll to position [0, 0]
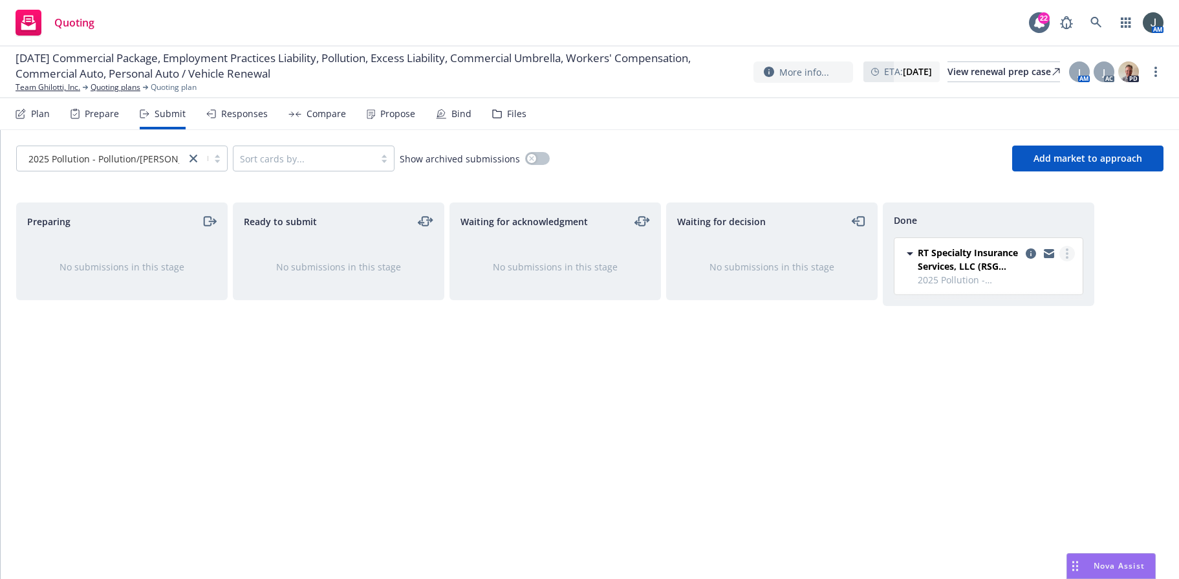
click at [936, 250] on link "more" at bounding box center [1067, 254] width 16 height 16
click at [936, 252] on link "copy logging email" at bounding box center [1049, 254] width 16 height 16
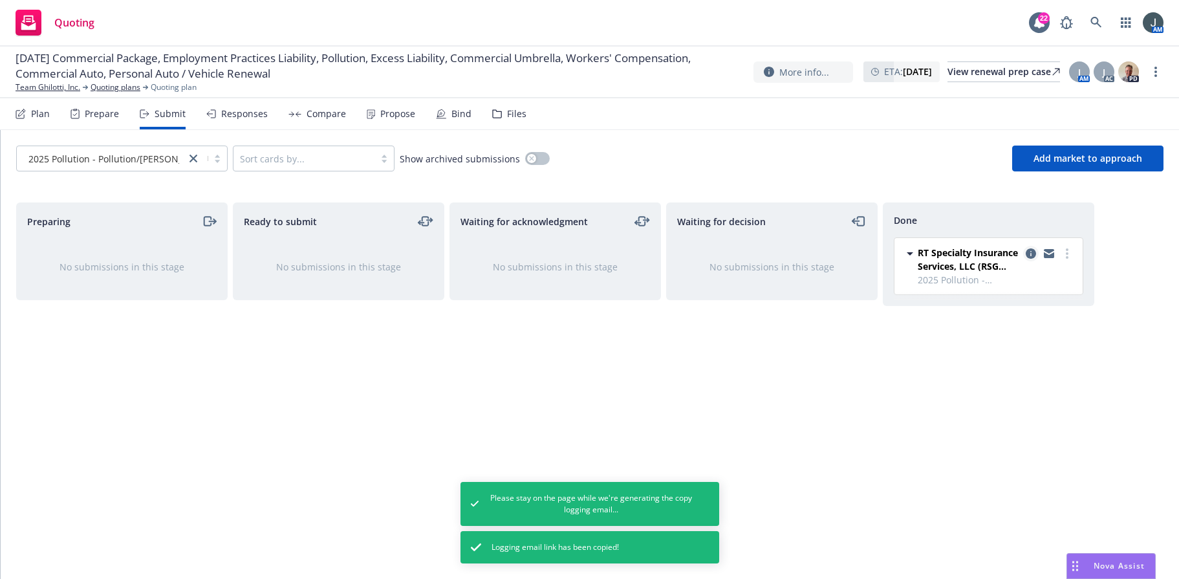
click at [936, 250] on icon "copy logging email" at bounding box center [1031, 253] width 10 height 10
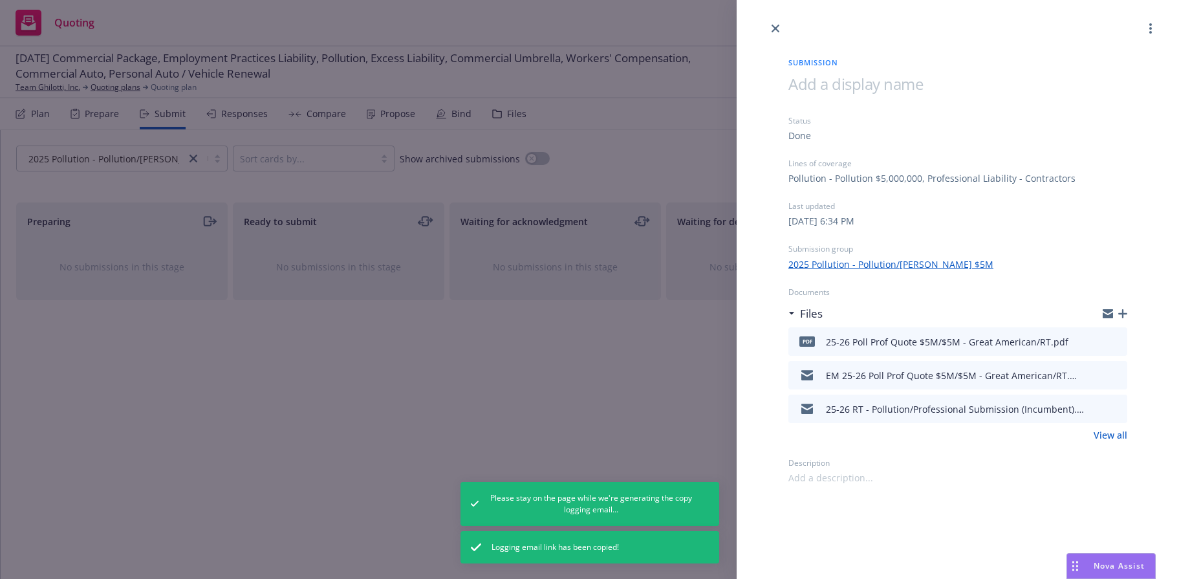
click at [865, 260] on link "2025 Pollution - Pollution/Prof Liab $5M" at bounding box center [890, 264] width 205 height 14
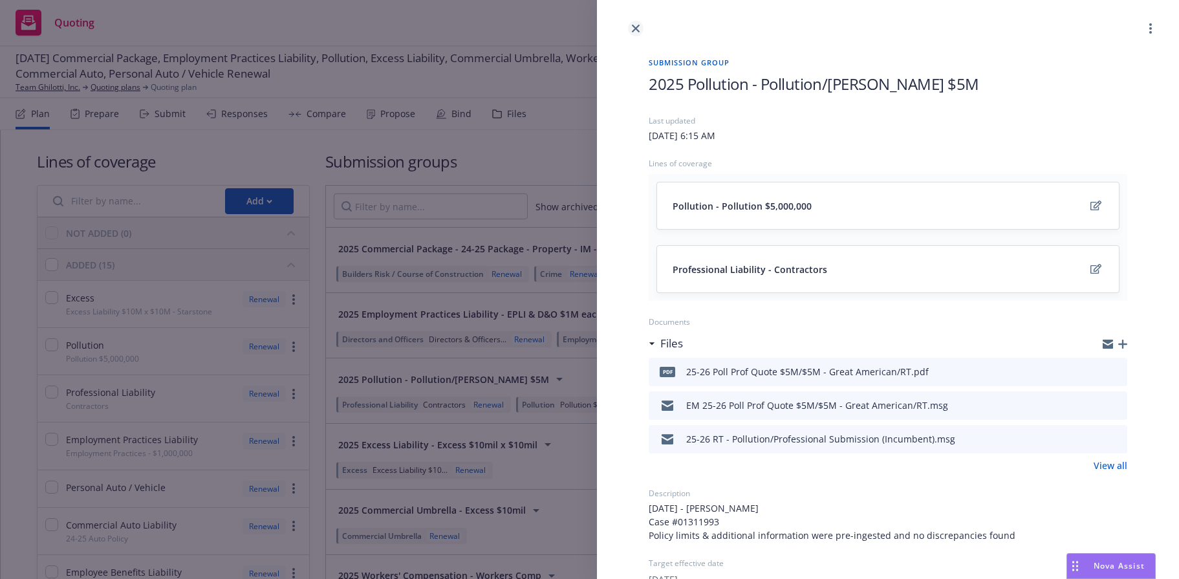
click at [630, 25] on link "close" at bounding box center [636, 29] width 16 height 16
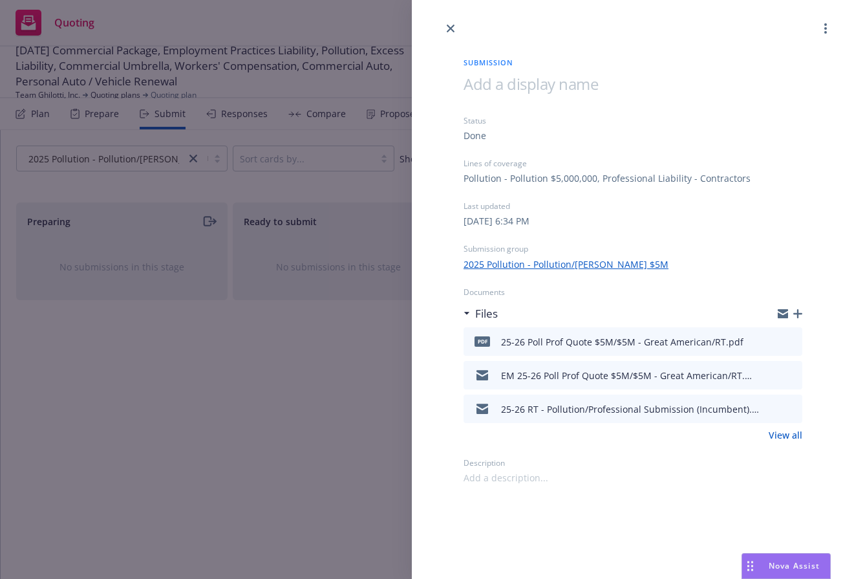
select select "12"
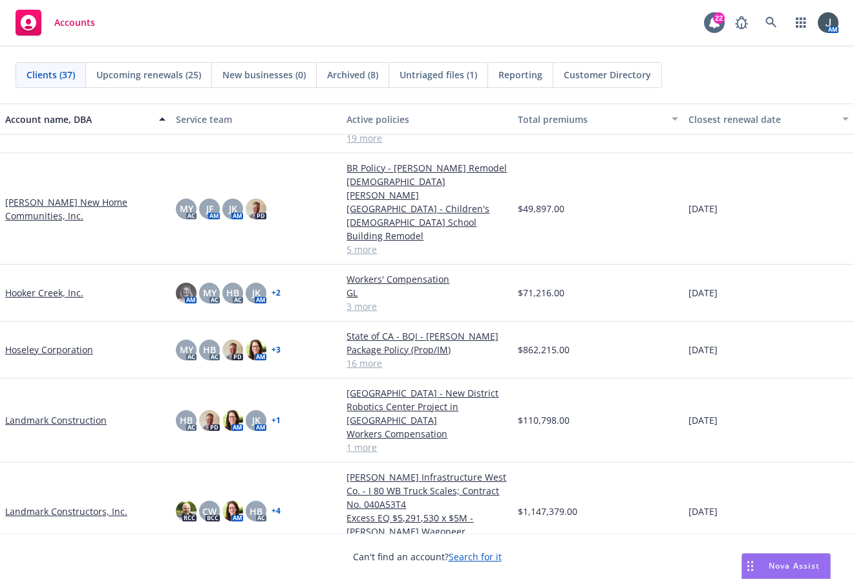
scroll to position [603, 0]
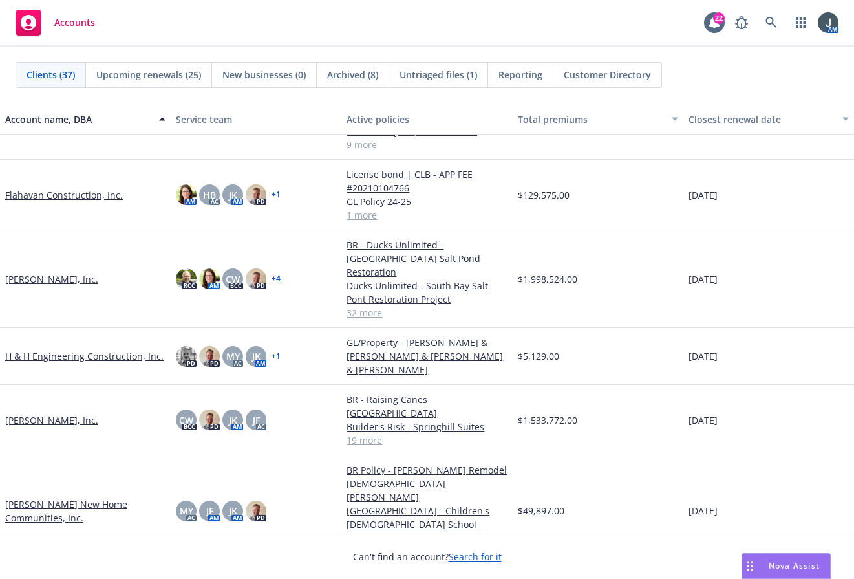
click at [100, 349] on link "H & H Engineering Construction, Inc." at bounding box center [84, 356] width 158 height 14
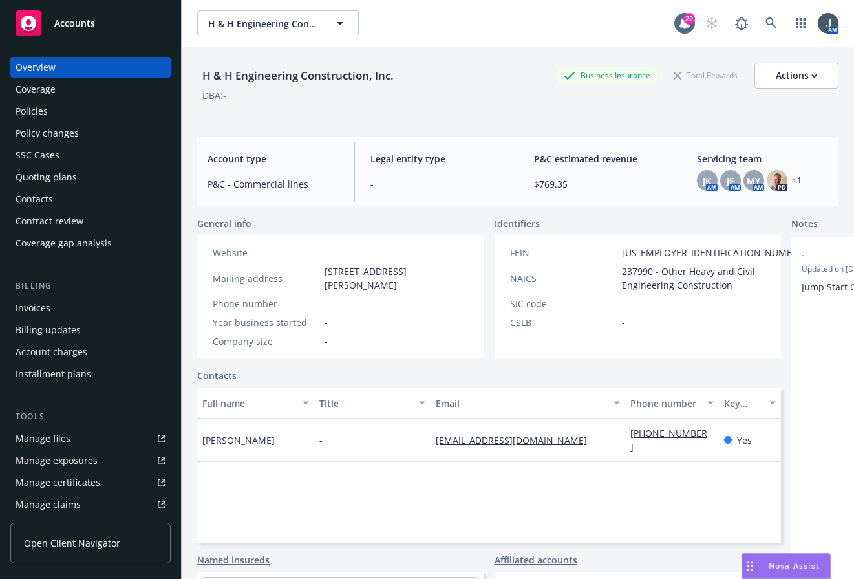
click at [45, 114] on div "Policies" at bounding box center [32, 111] width 32 height 21
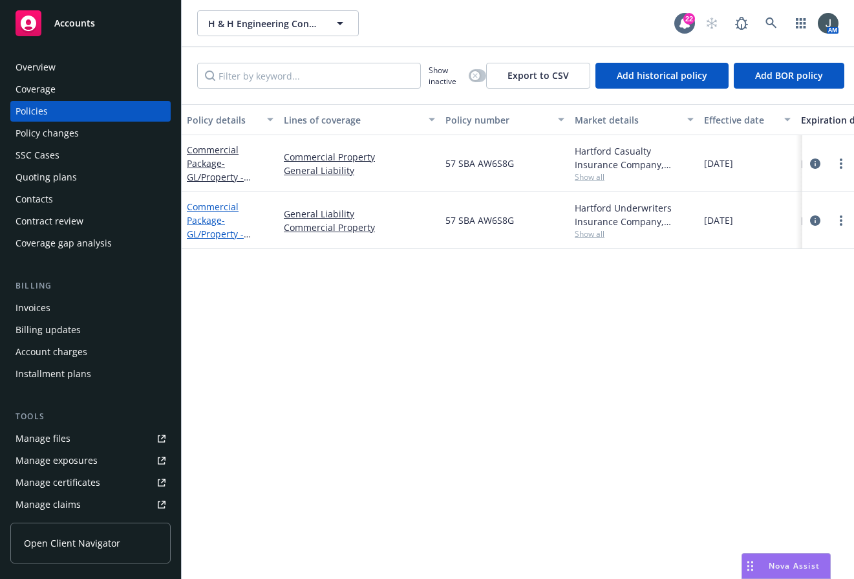
click at [207, 216] on link "Commercial Package - GL/Property - Robert & Celeste Hallanger & Doug & Kathy Re…" at bounding box center [227, 247] width 81 height 94
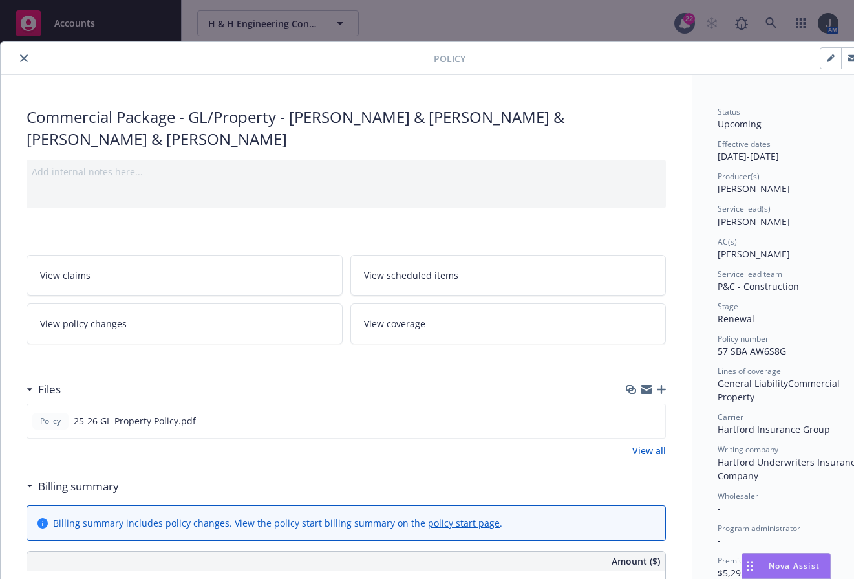
scroll to position [302, 0]
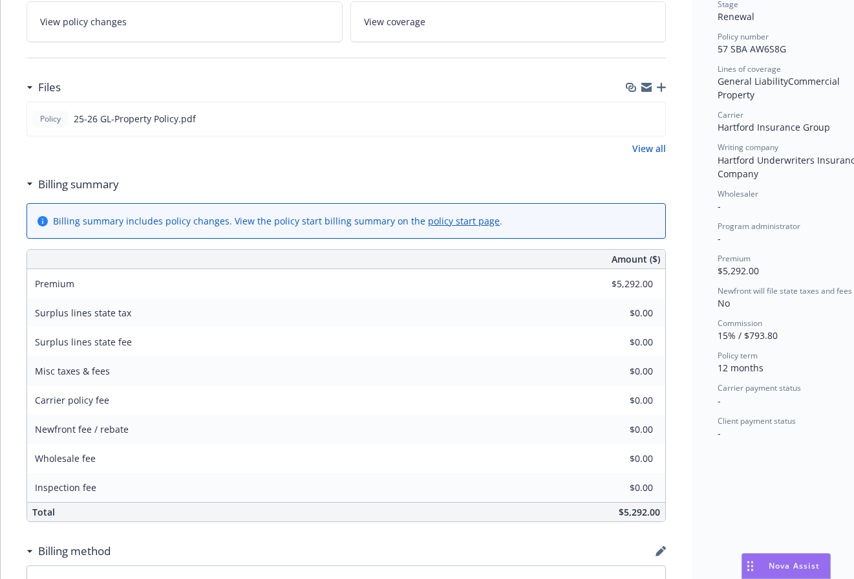
click at [279, 319] on div "Surplus lines state tax $0.00" at bounding box center [346, 312] width 638 height 29
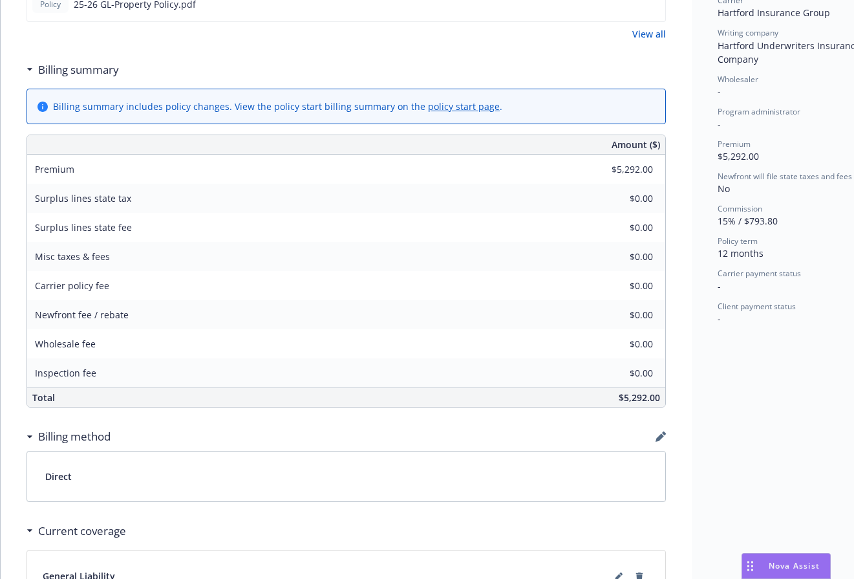
scroll to position [0, 0]
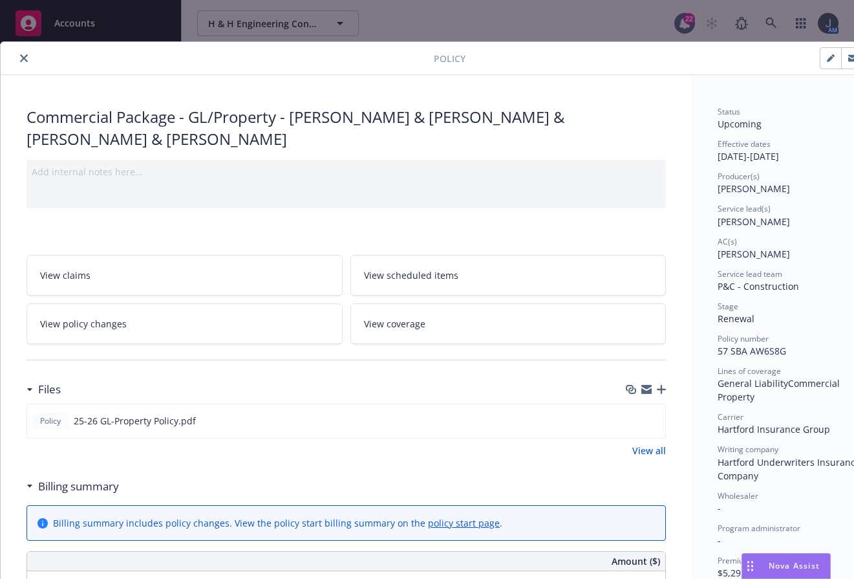
click at [21, 56] on icon "close" at bounding box center [24, 58] width 8 height 8
